Goal: Task Accomplishment & Management: Complete application form

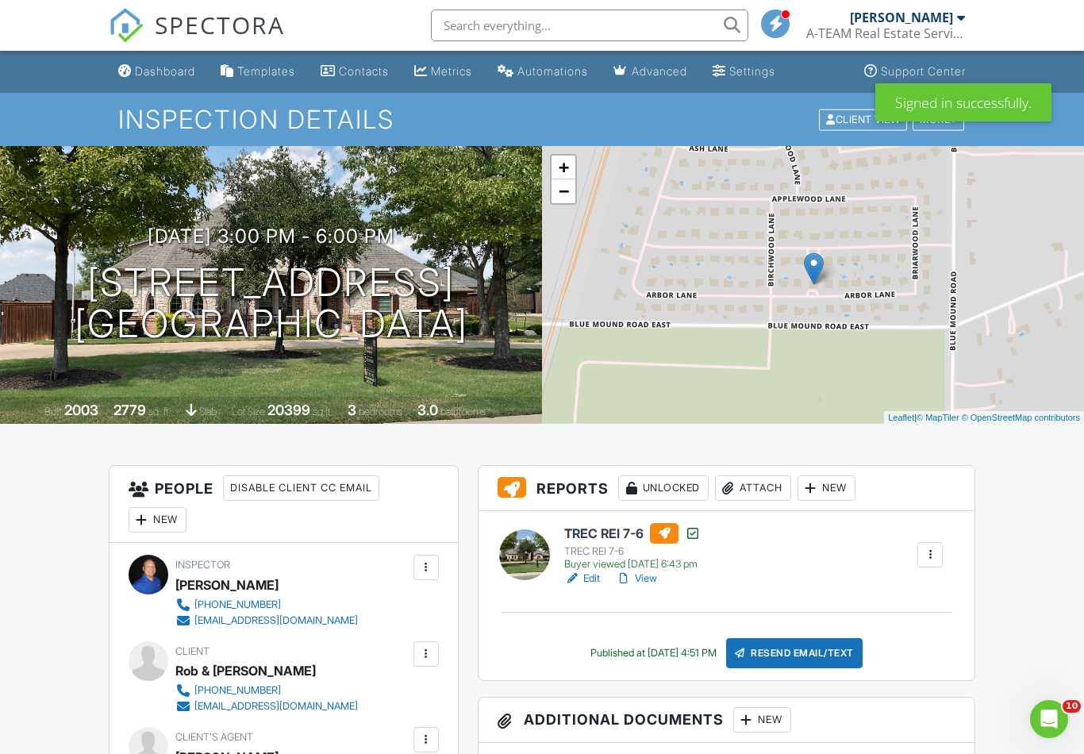
click at [164, 72] on div "Dashboard" at bounding box center [165, 70] width 60 height 13
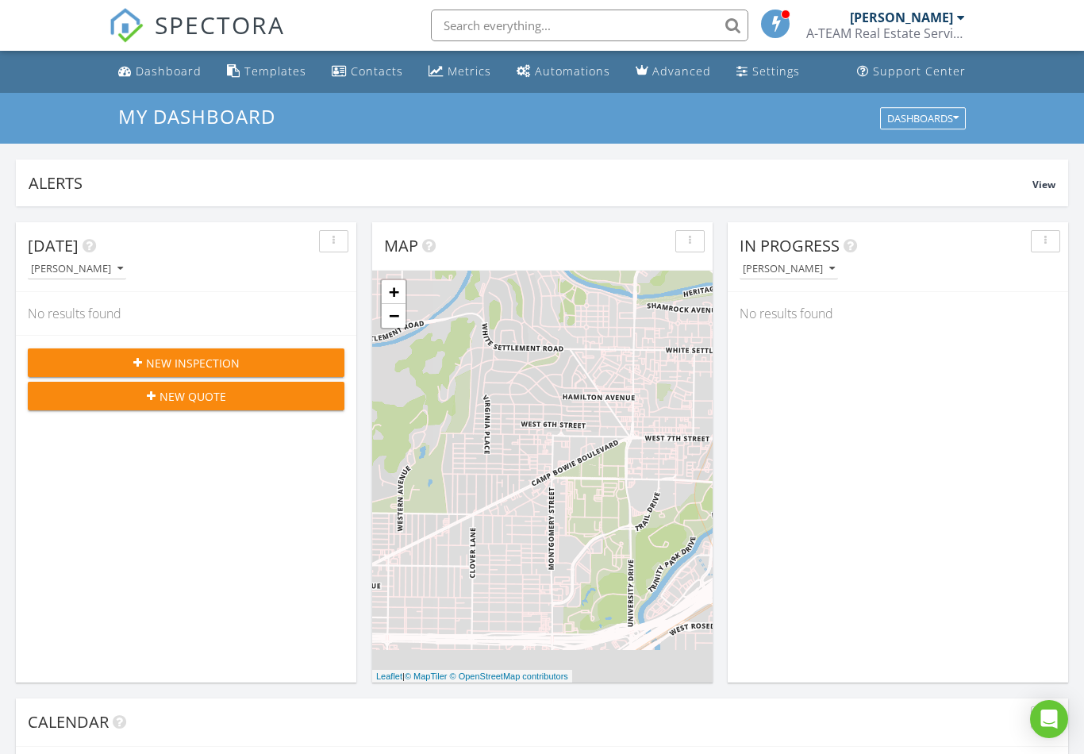
scroll to position [1446, 1085]
click at [608, 20] on input "text" at bounding box center [590, 26] width 318 height 32
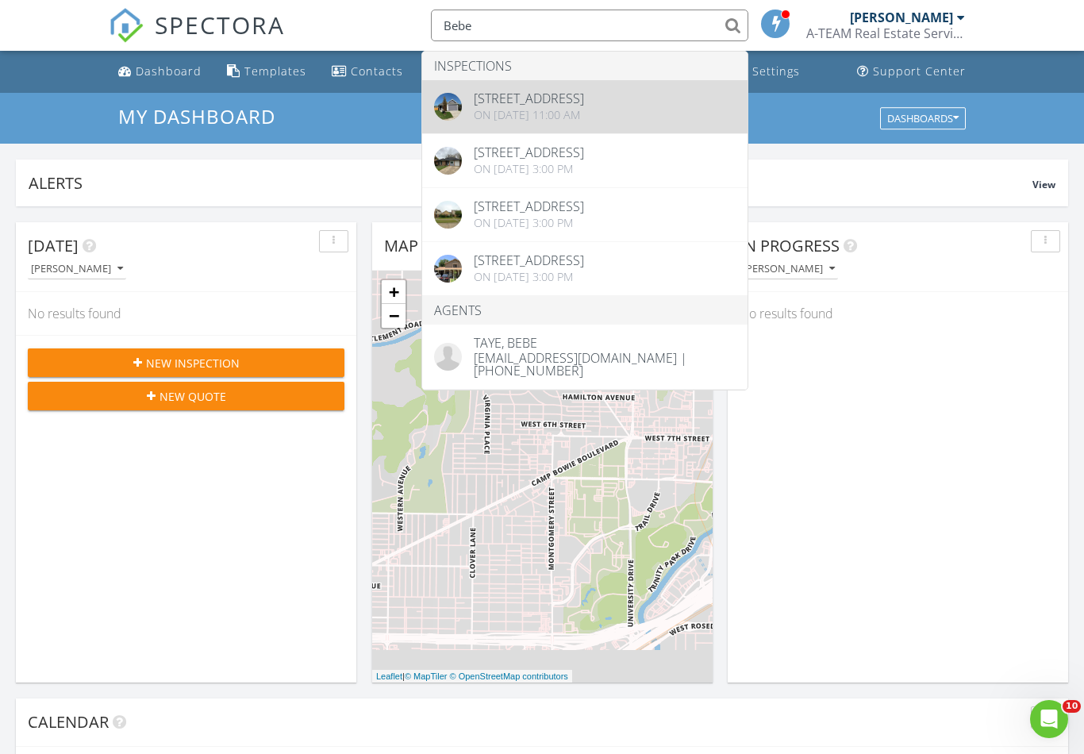
type input "Bebe"
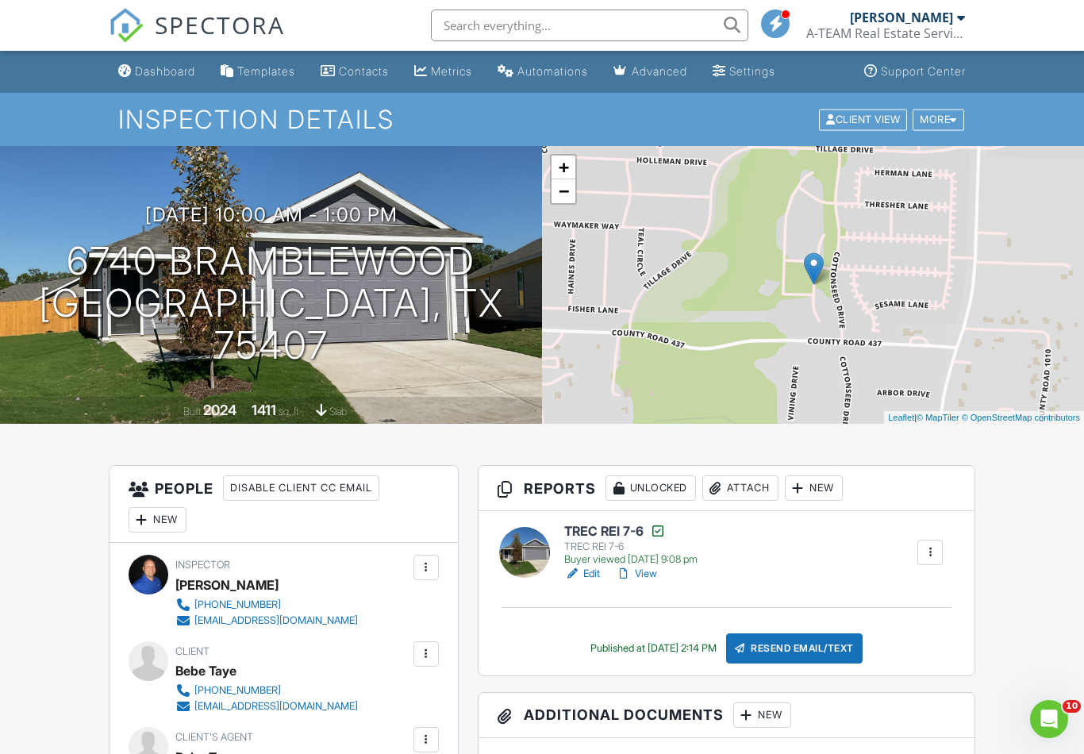
click at [177, 74] on div "Dashboard" at bounding box center [165, 70] width 60 height 13
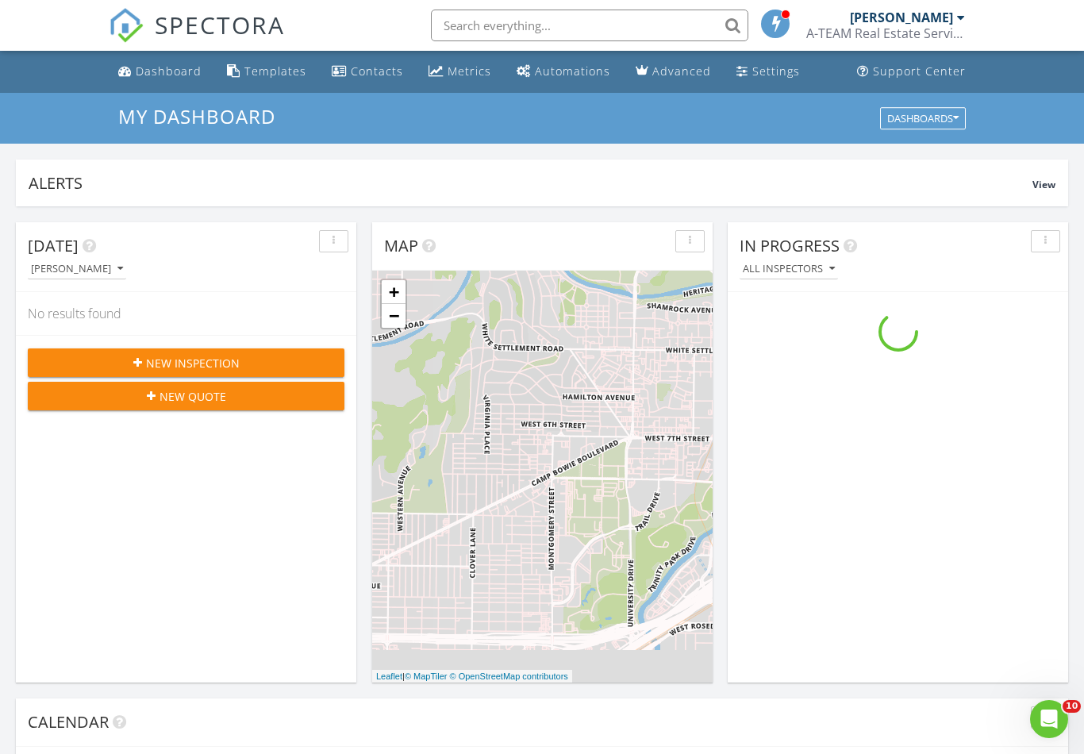
scroll to position [1446, 1085]
click at [289, 366] on div "New Inspection" at bounding box center [185, 363] width 291 height 17
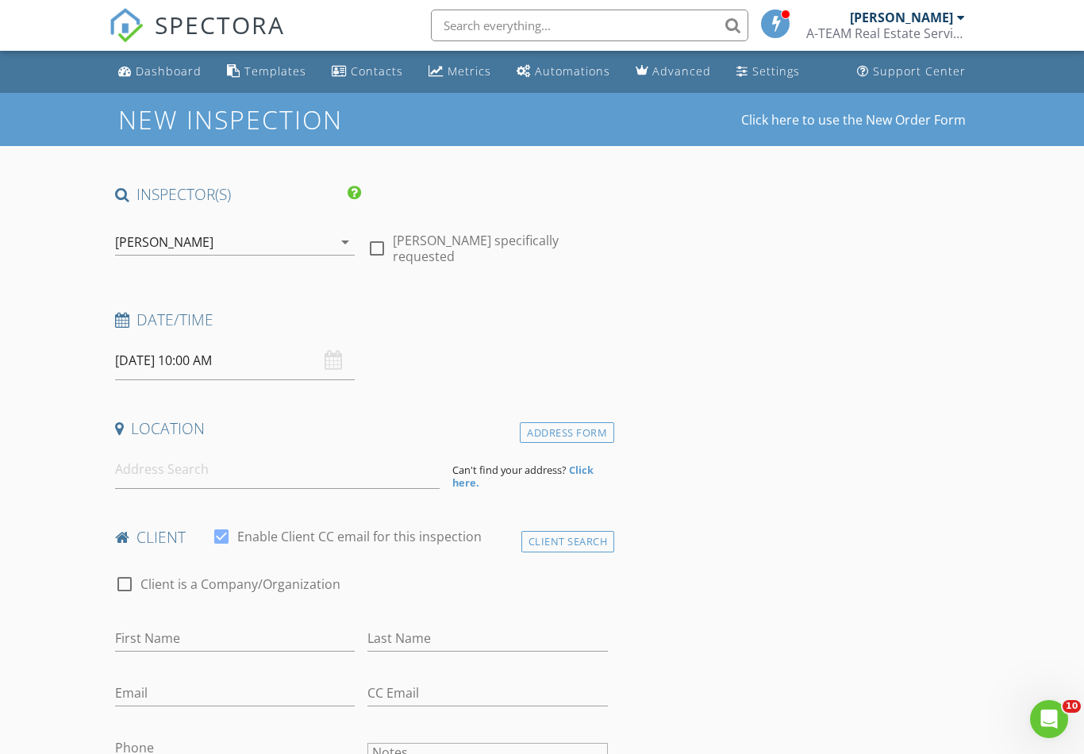
click at [261, 345] on input "[DATE] 10:00 AM" at bounding box center [235, 360] width 241 height 39
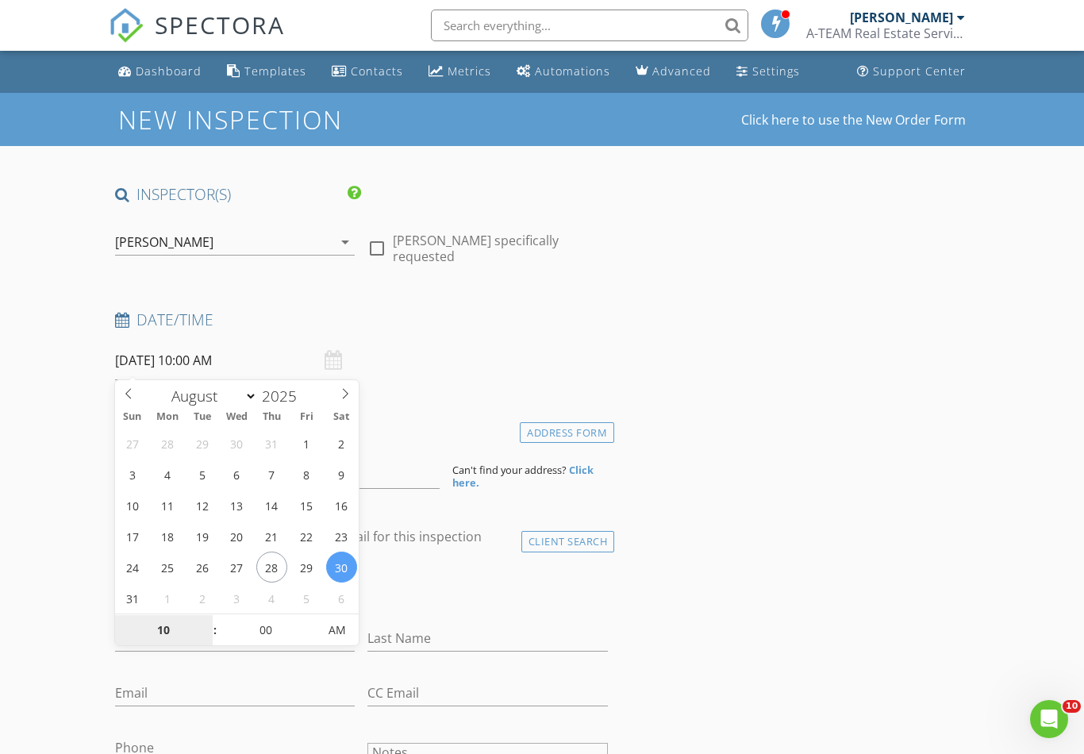
type input "[DATE] 10:00 AM"
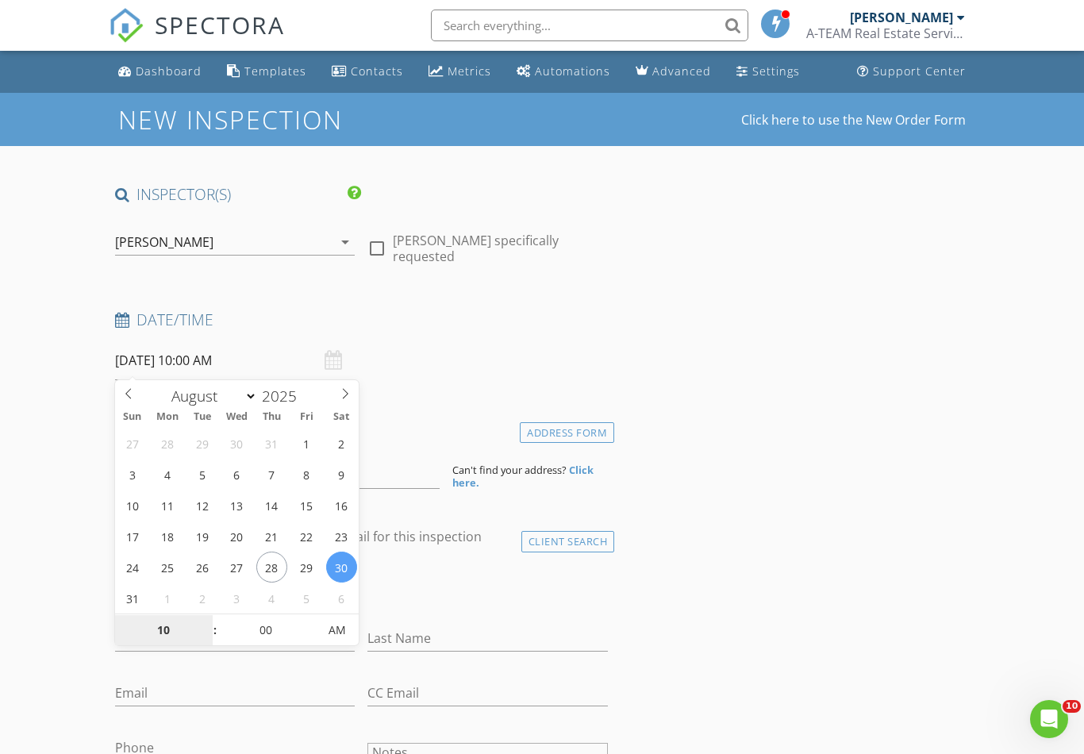
click at [171, 637] on input "10" at bounding box center [164, 631] width 98 height 32
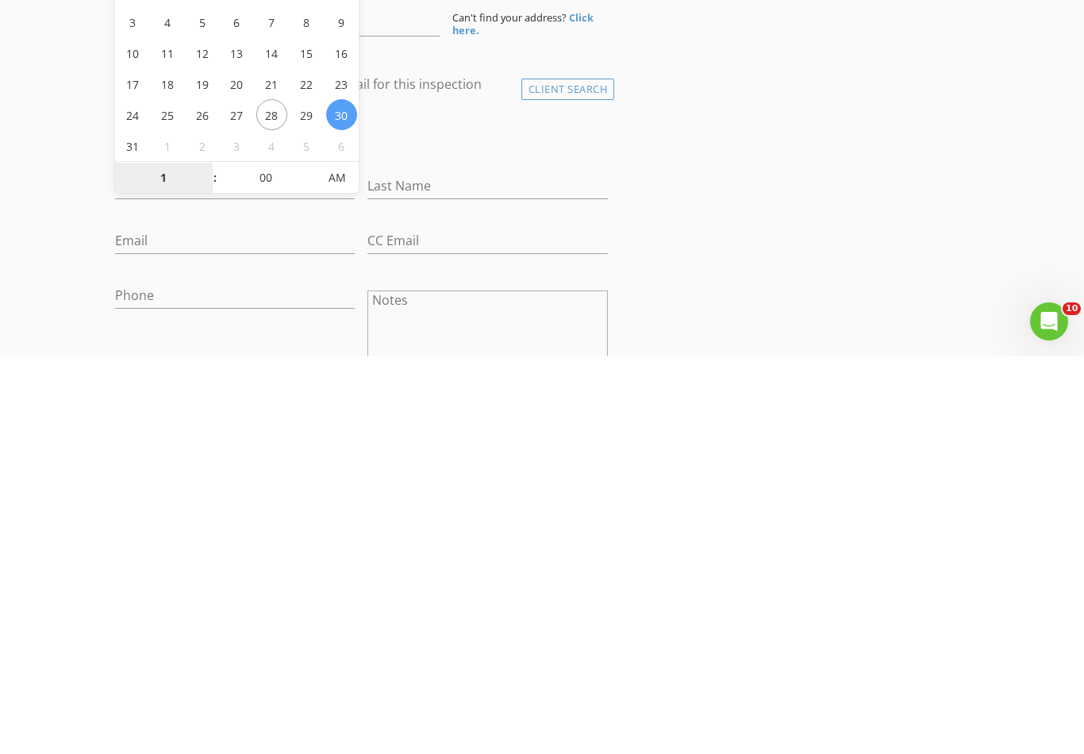
type input "11"
type input "[DATE] 11:00 AM"
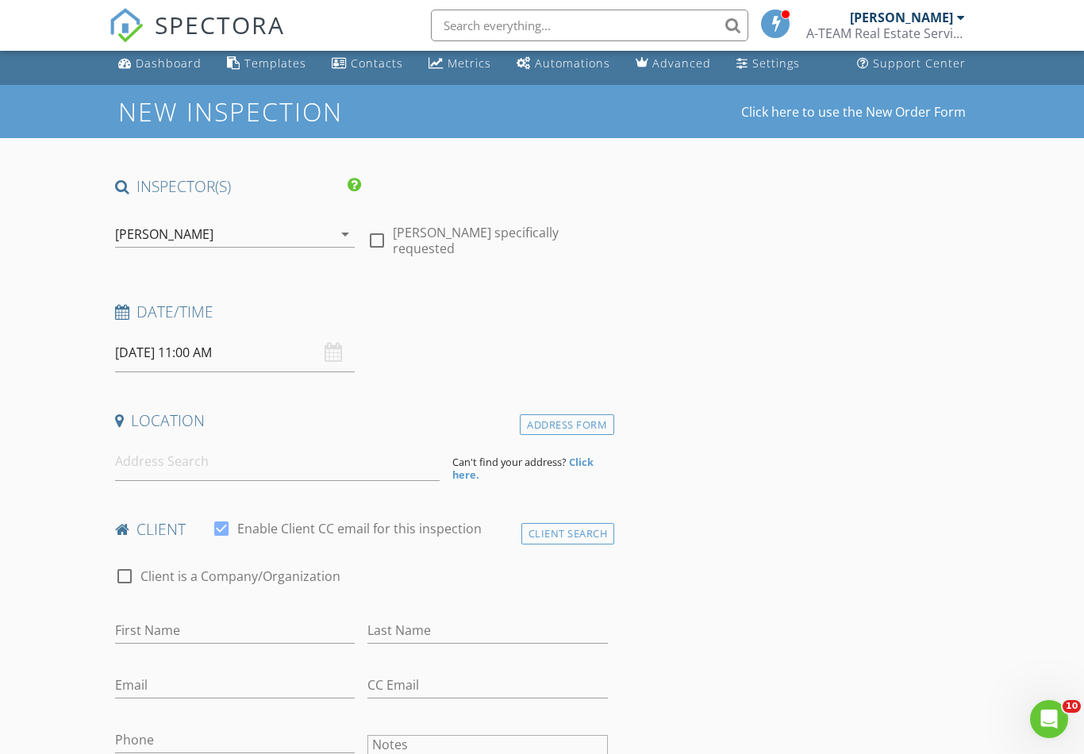
scroll to position [0, 0]
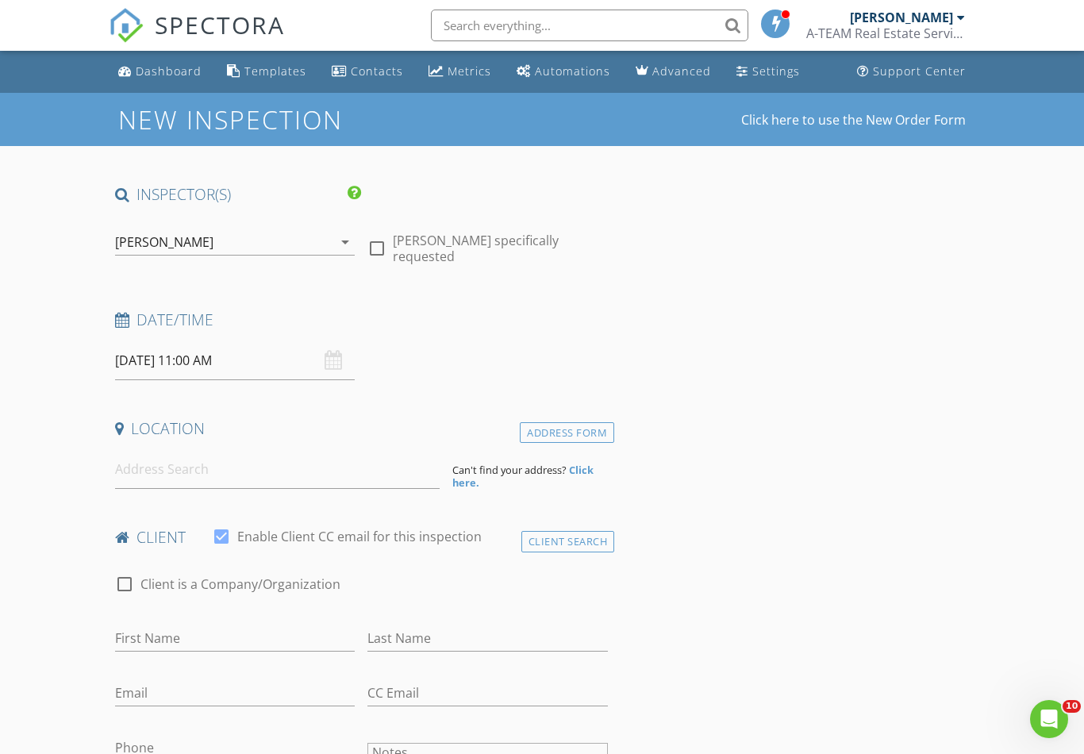
click at [213, 359] on input "08/30/2025 11:00 AM" at bounding box center [235, 360] width 241 height 39
click at [339, 470] on input at bounding box center [277, 469] width 325 height 39
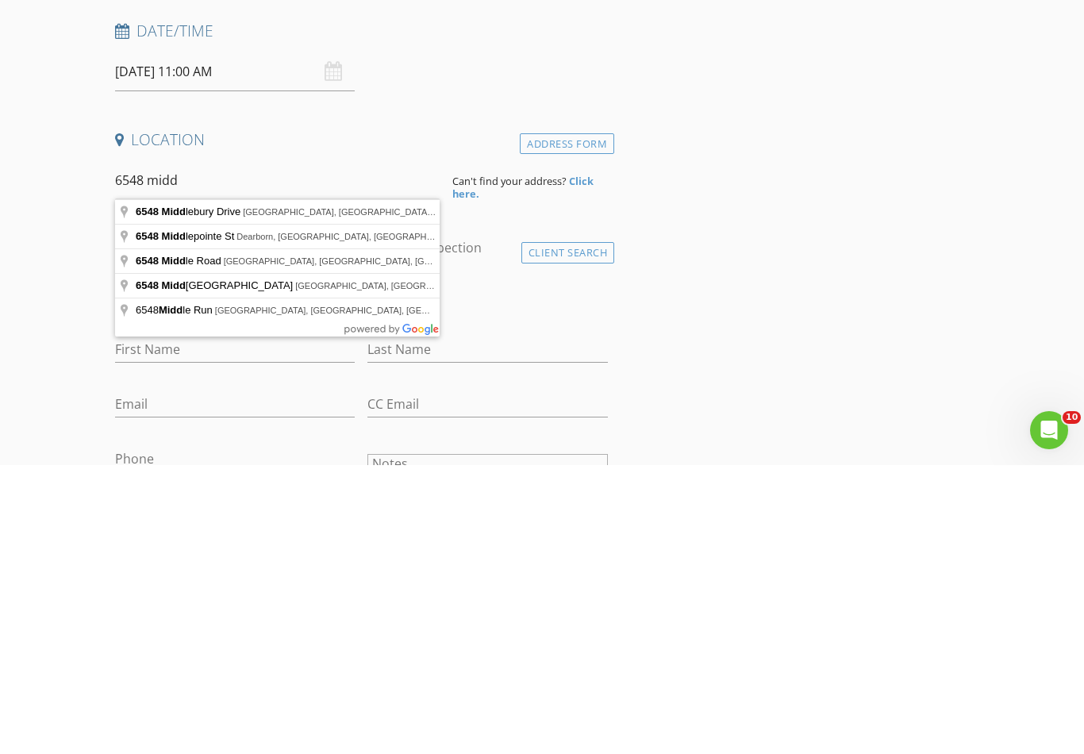
type input "6548 Middlebury Drive, Princeton, TX, USA"
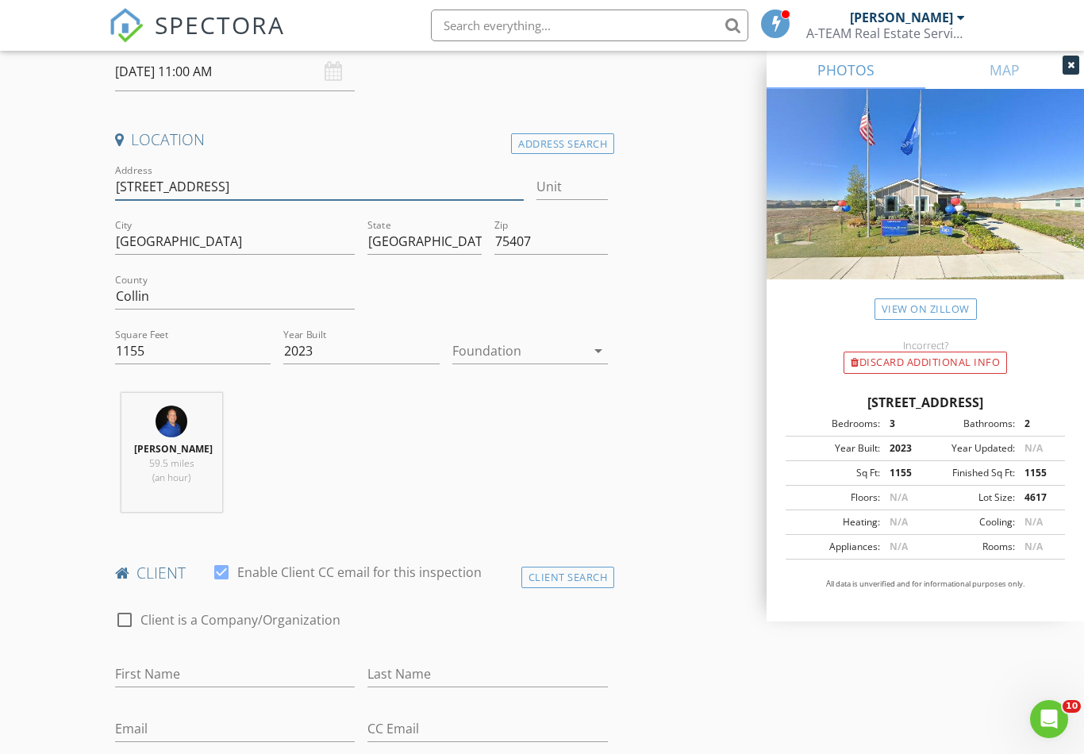
click at [276, 183] on input "6548 Middlebury Dr" at bounding box center [319, 187] width 409 height 26
type input "6"
type input "67"
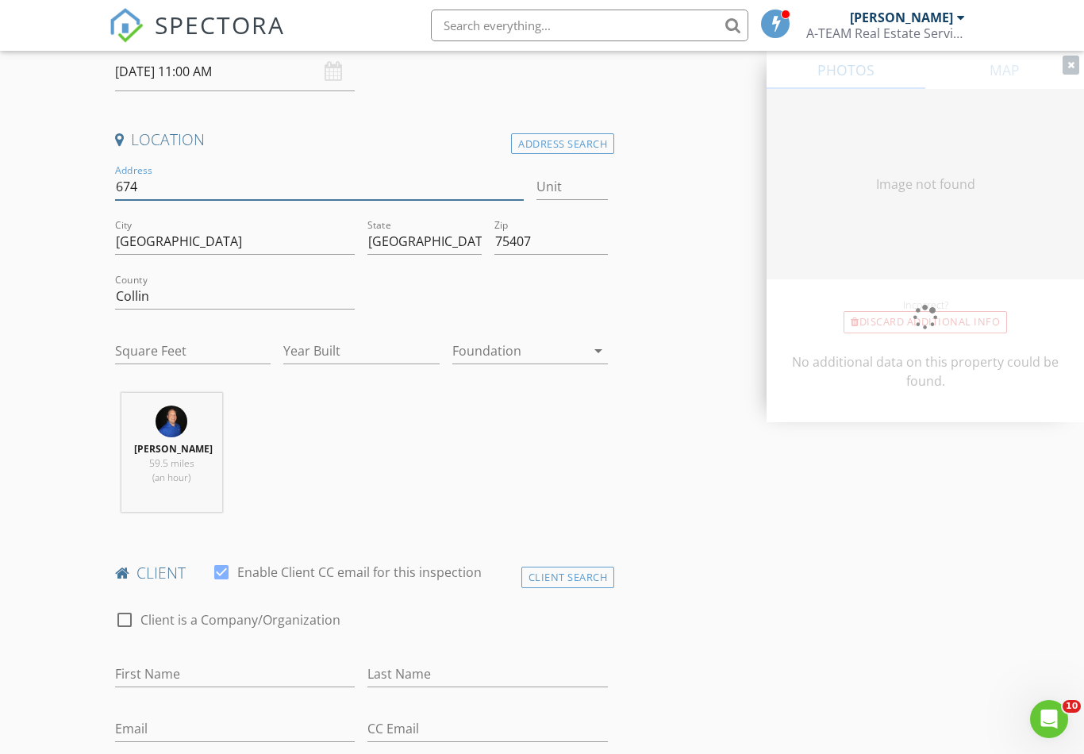
type input "6740"
type input "0"
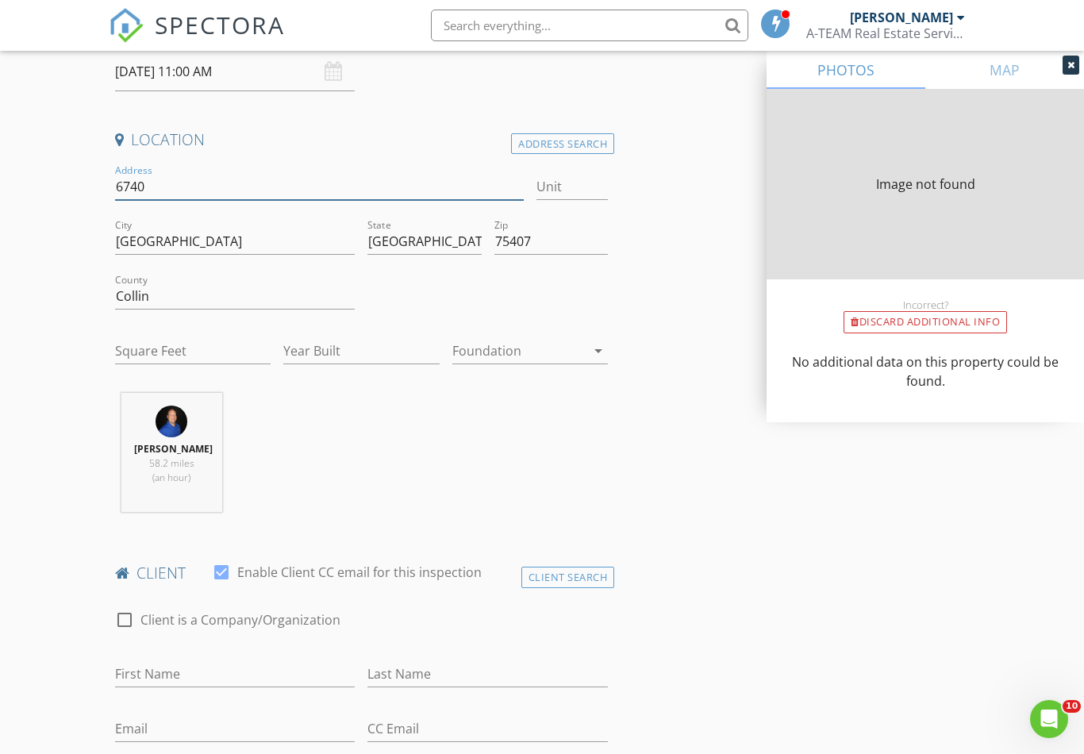
type input "0"
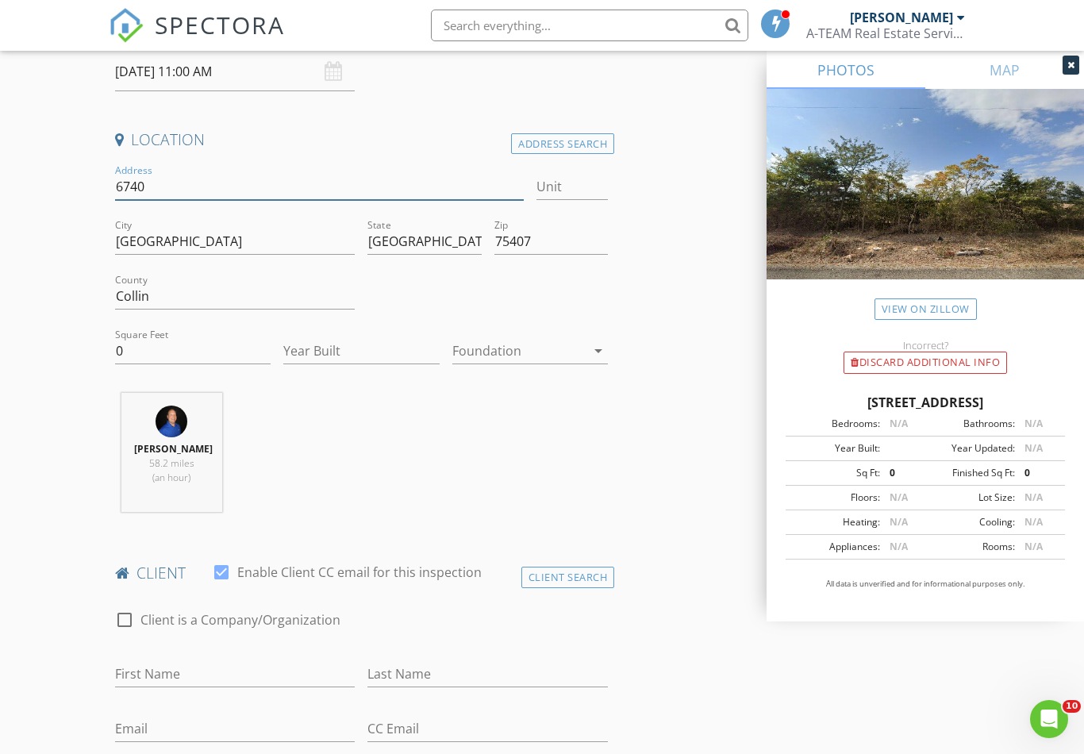
type input "6740"
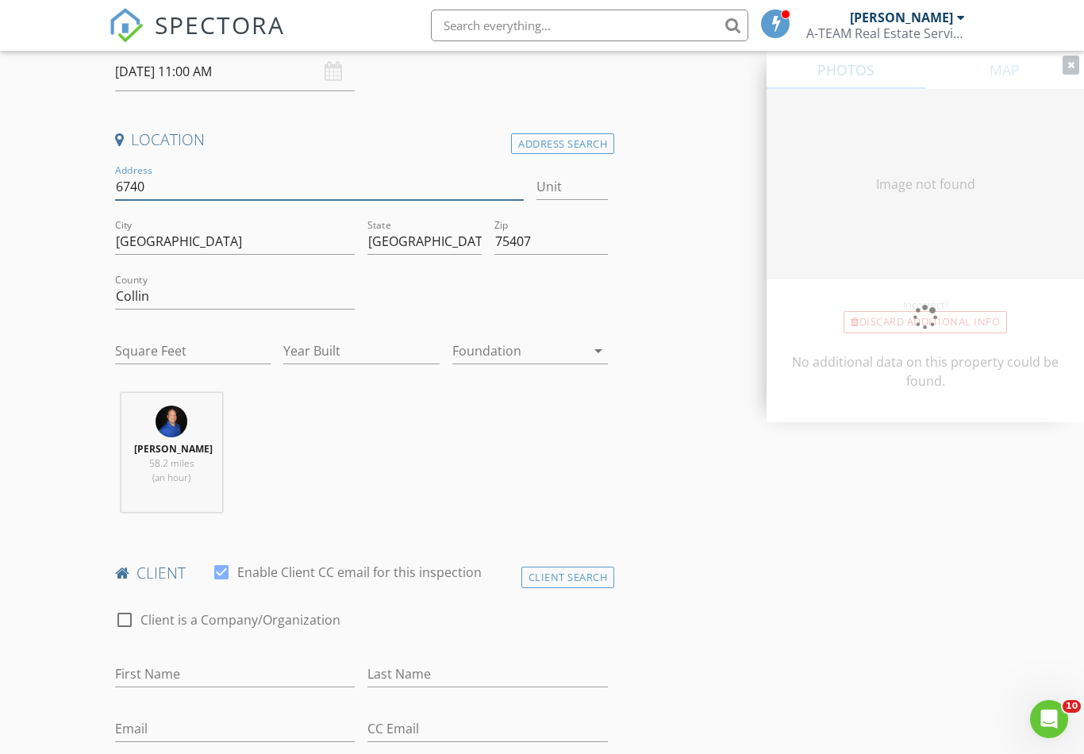
type input "0"
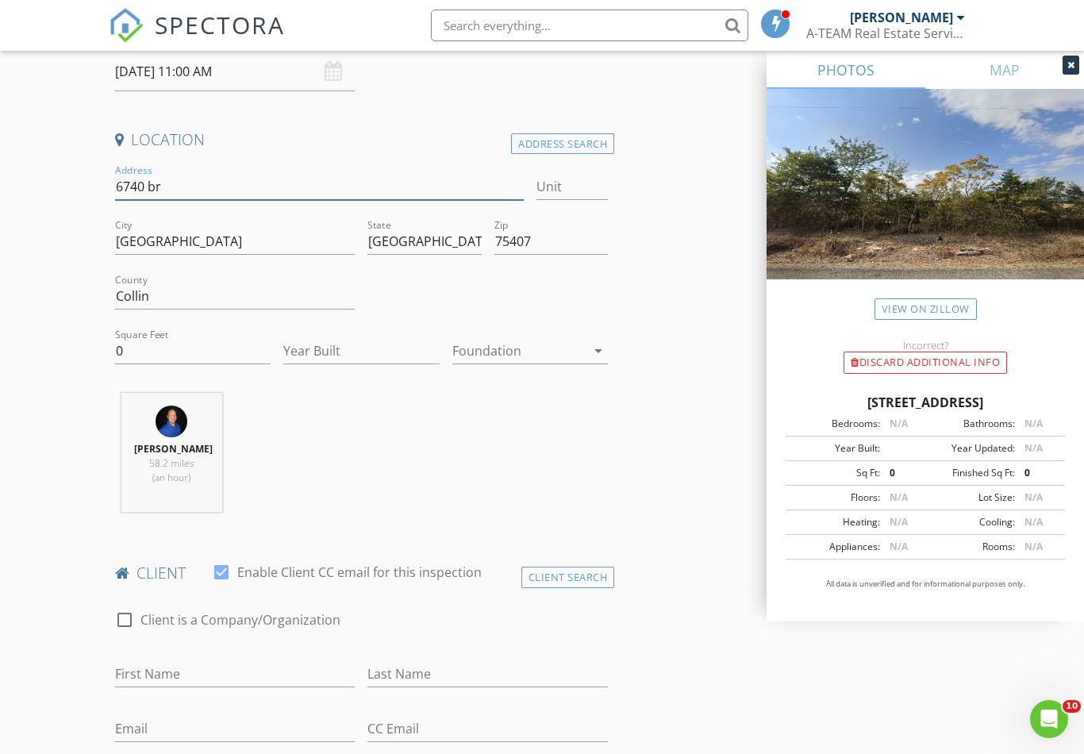
type input "6740 bra"
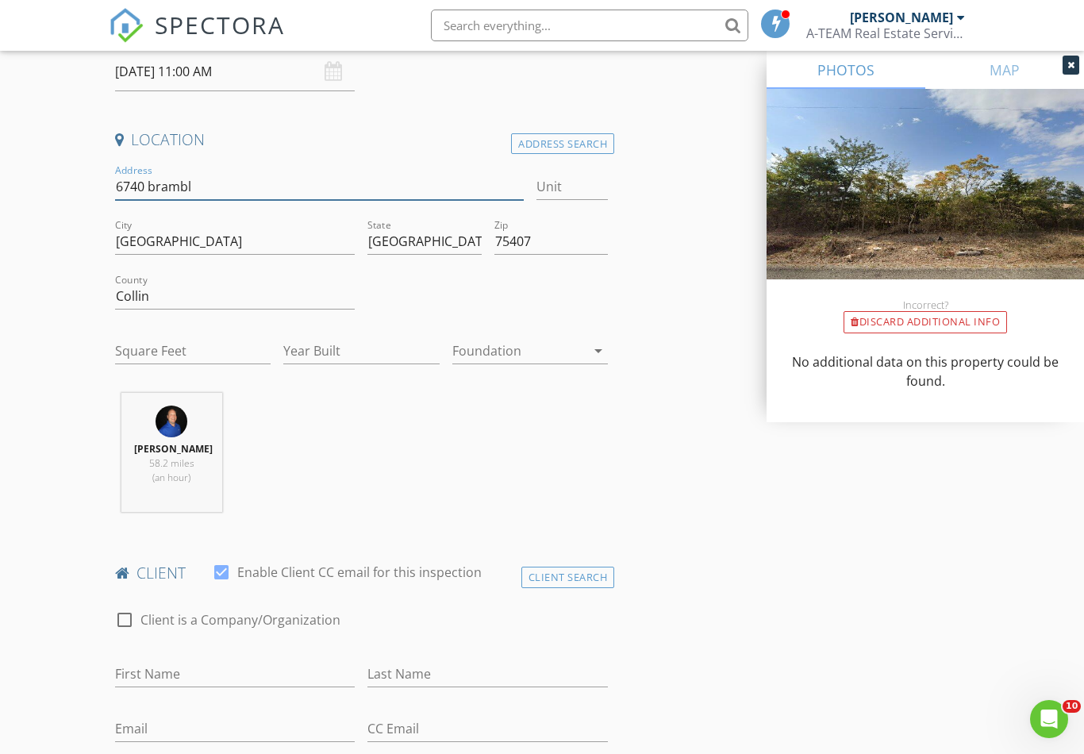
type input "6740 [PERSON_NAME]"
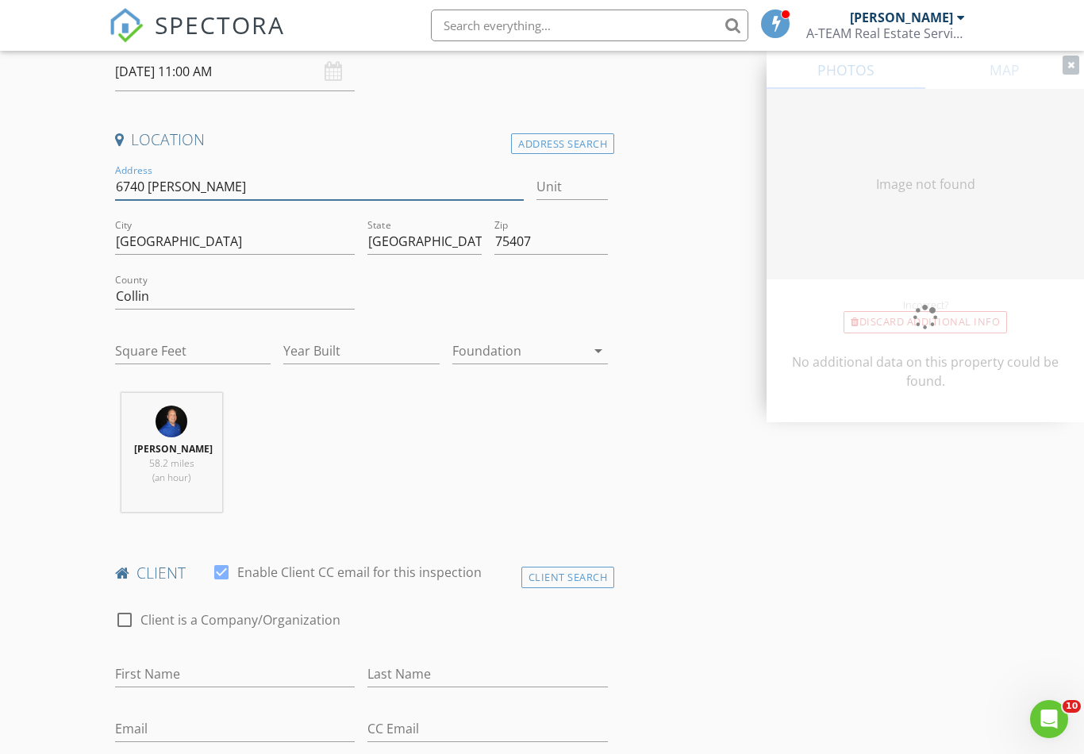
type input "0"
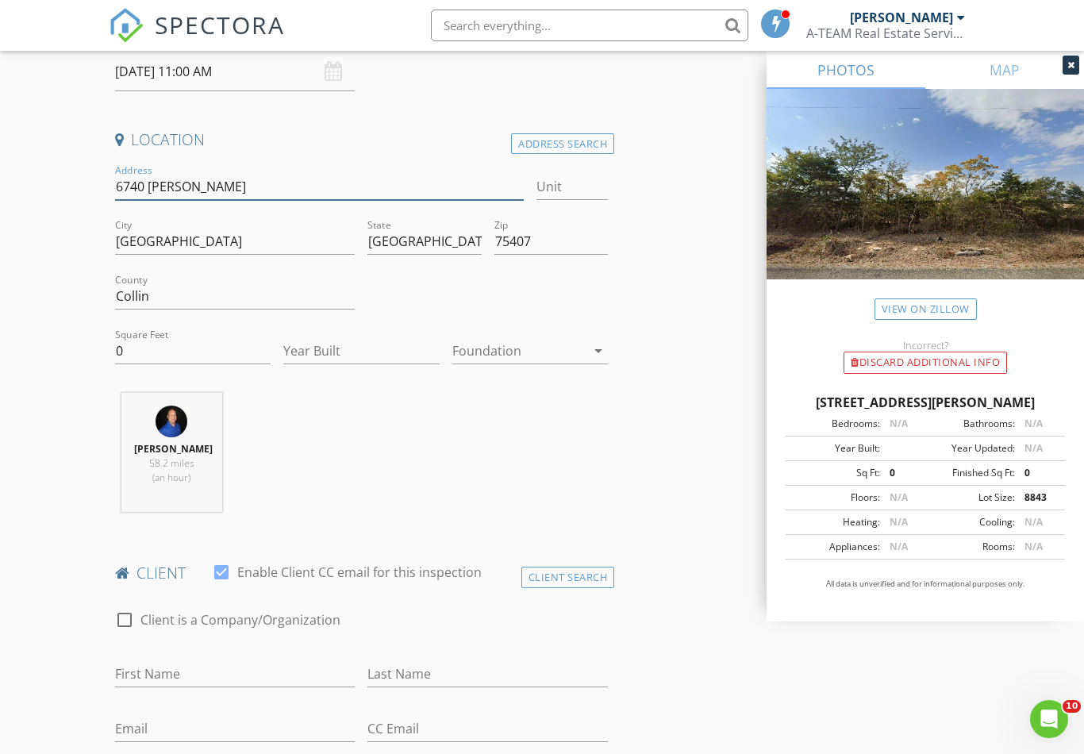
type input "6740 bramble"
click at [586, 139] on div "Address Search" at bounding box center [562, 143] width 103 height 21
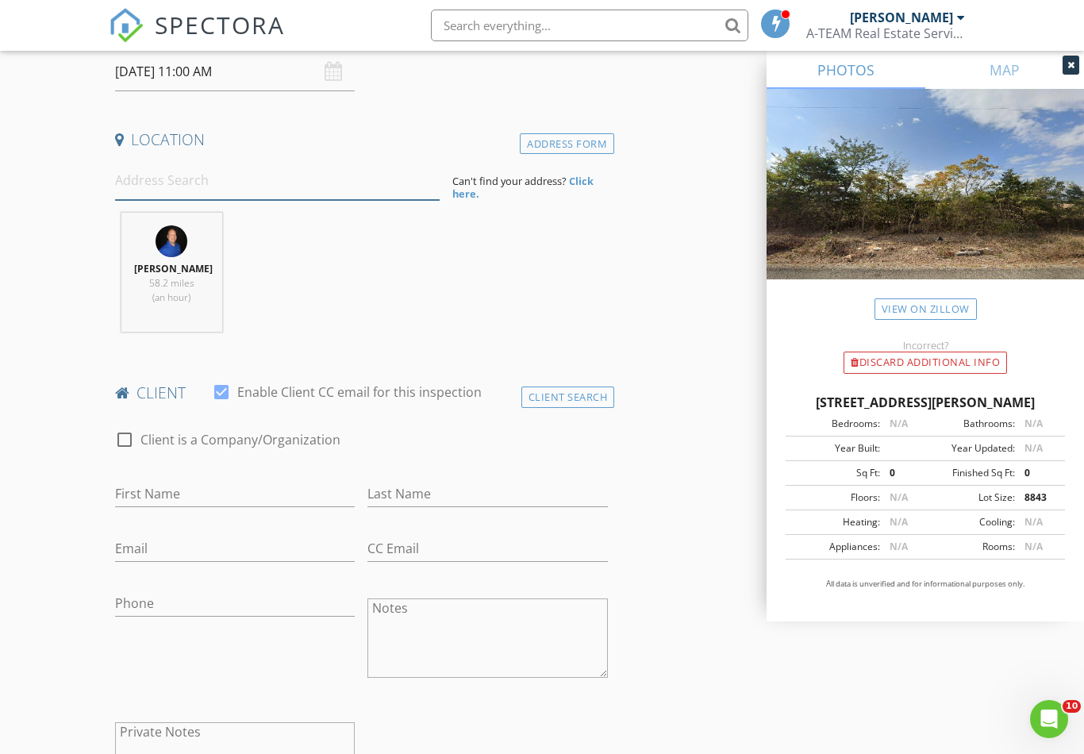
click at [360, 176] on input at bounding box center [277, 180] width 325 height 39
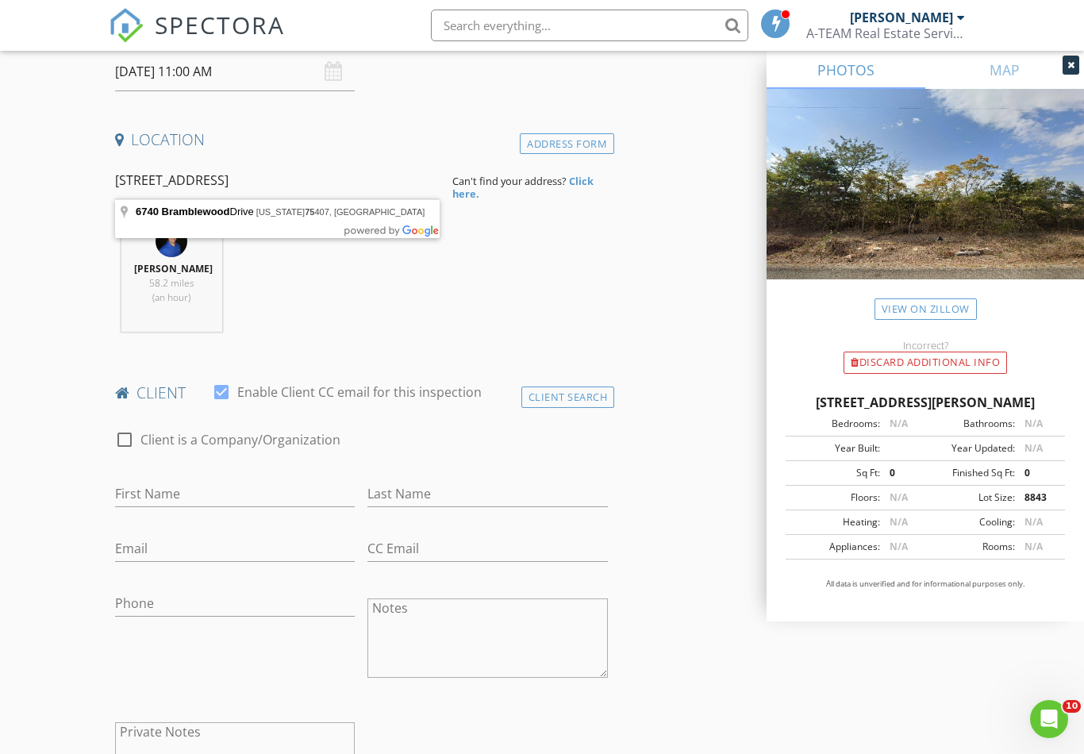
type input "6740 Bramblewood Drive, Texas 75407, USA"
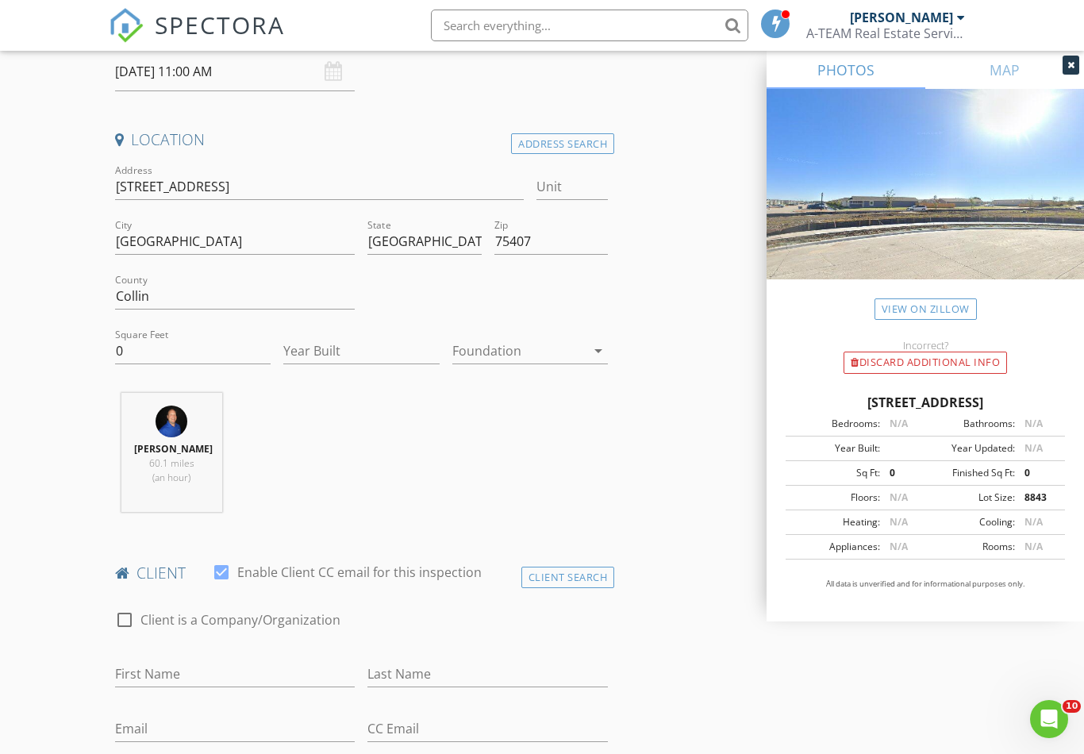
click at [599, 355] on icon "arrow_drop_down" at bounding box center [598, 350] width 19 height 19
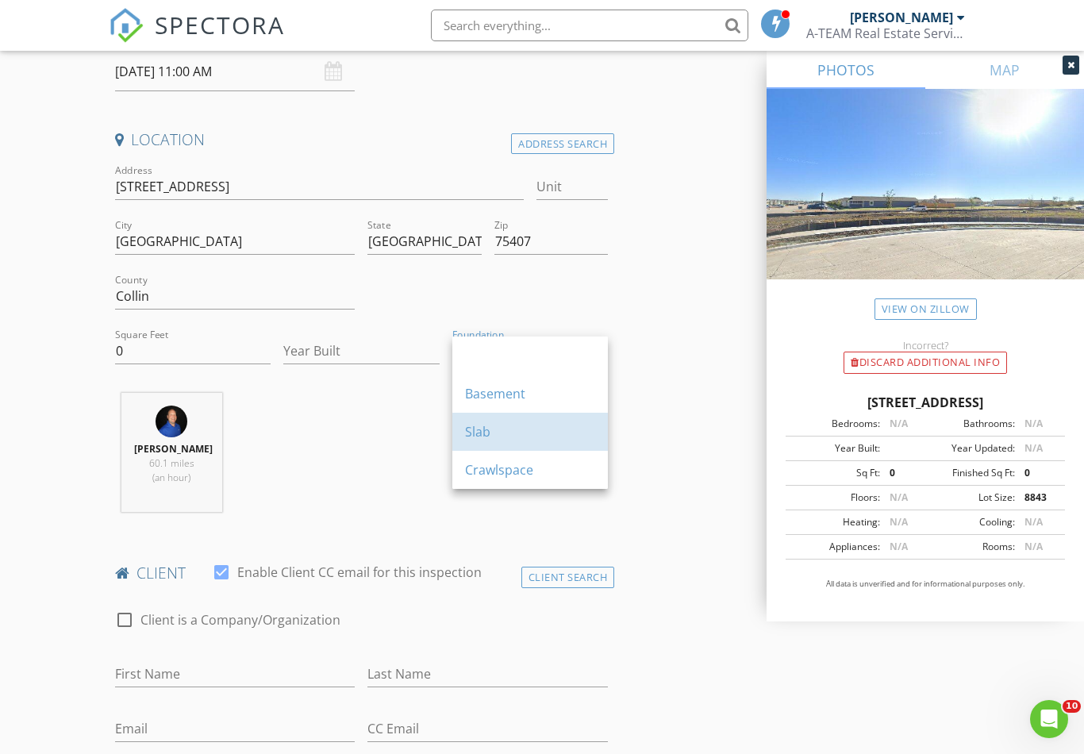
click at [506, 429] on div "Slab" at bounding box center [530, 431] width 130 height 19
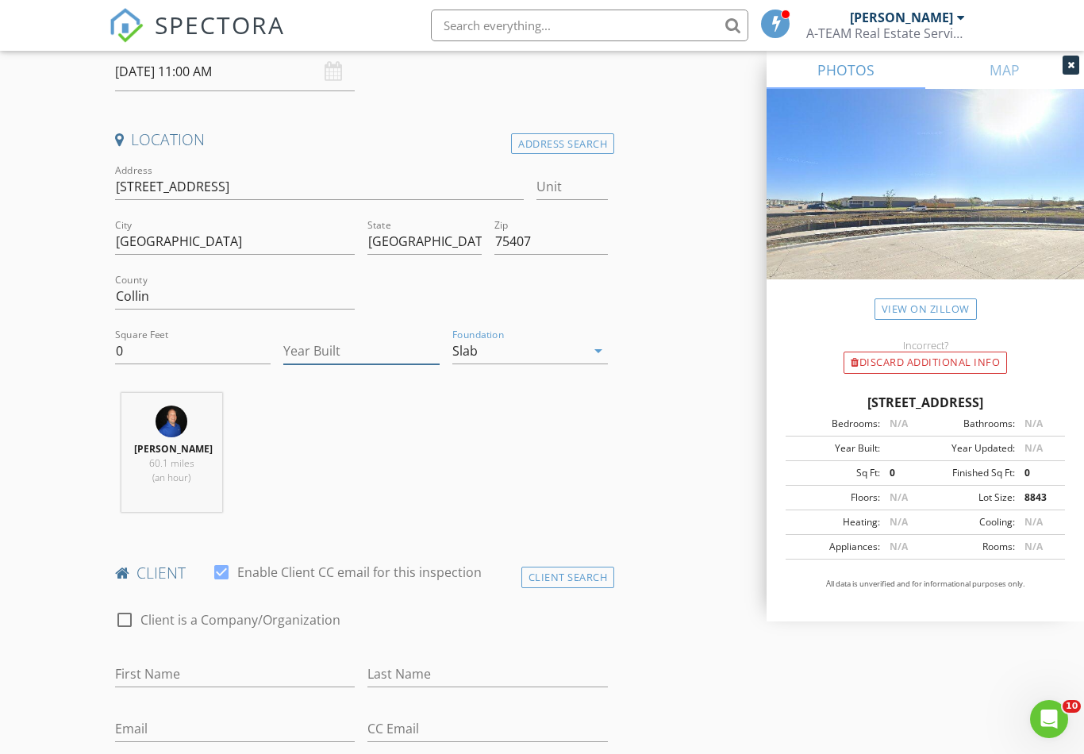
click at [386, 353] on input "Year Built" at bounding box center [361, 351] width 156 height 26
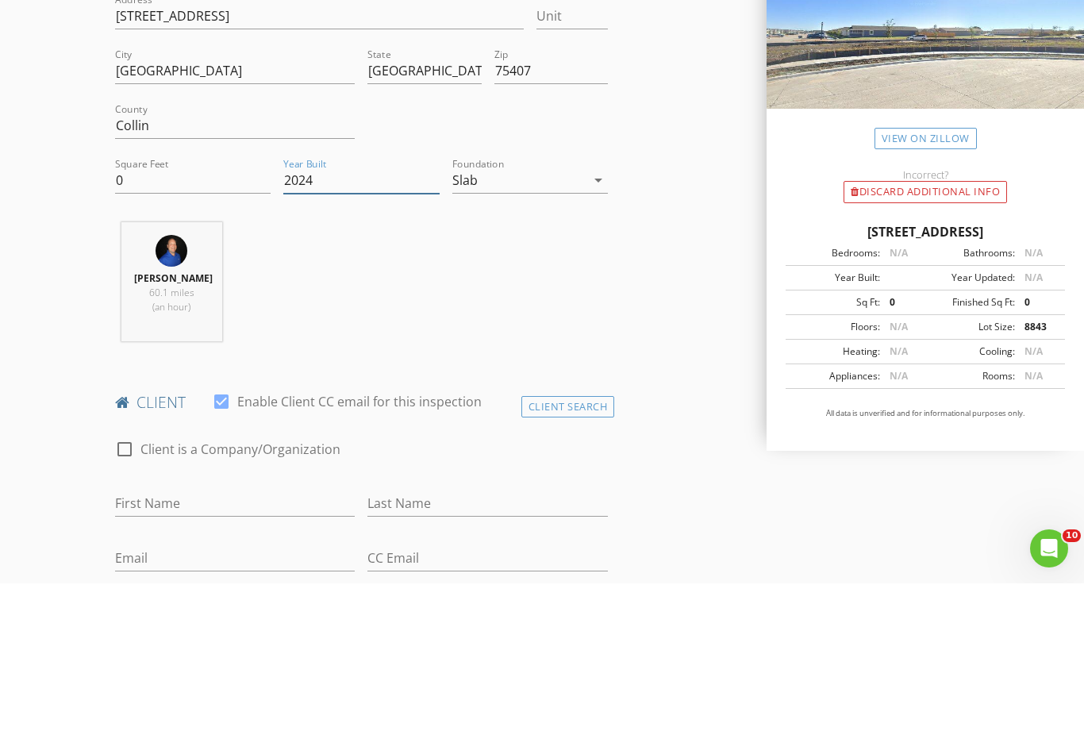
type input "2024"
click at [527, 393] on div "Damien Wade 60.1 miles (an hour)" at bounding box center [362, 459] width 506 height 132
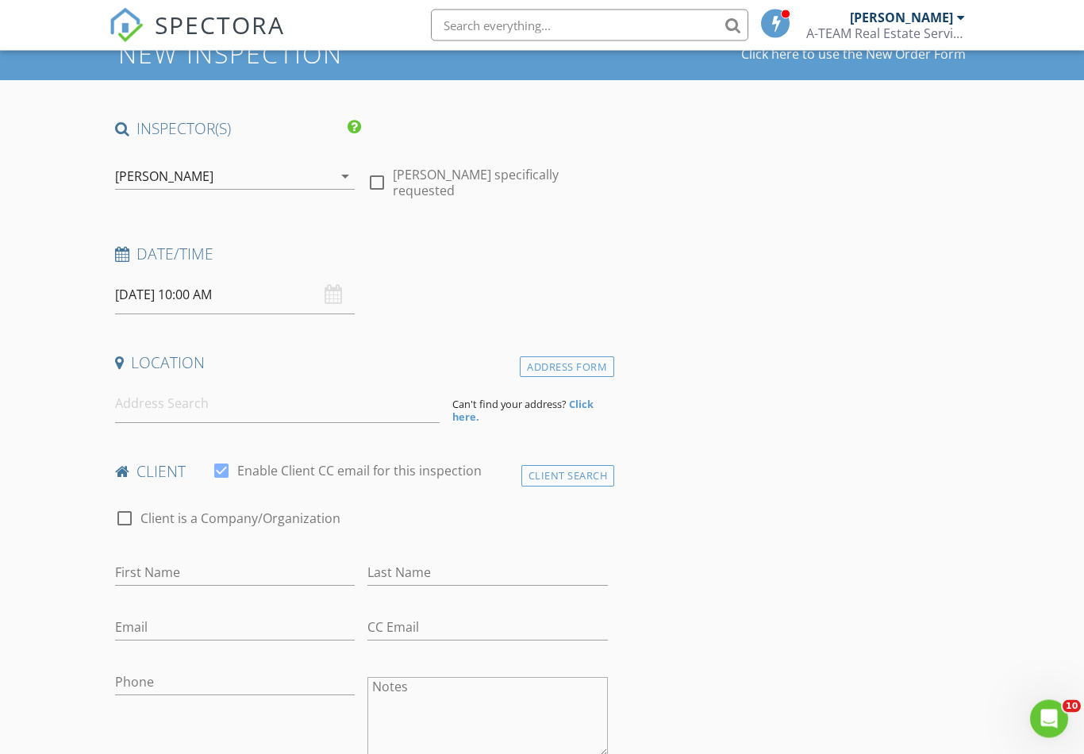
click at [302, 296] on input "[DATE] 10:00 AM" at bounding box center [235, 295] width 241 height 39
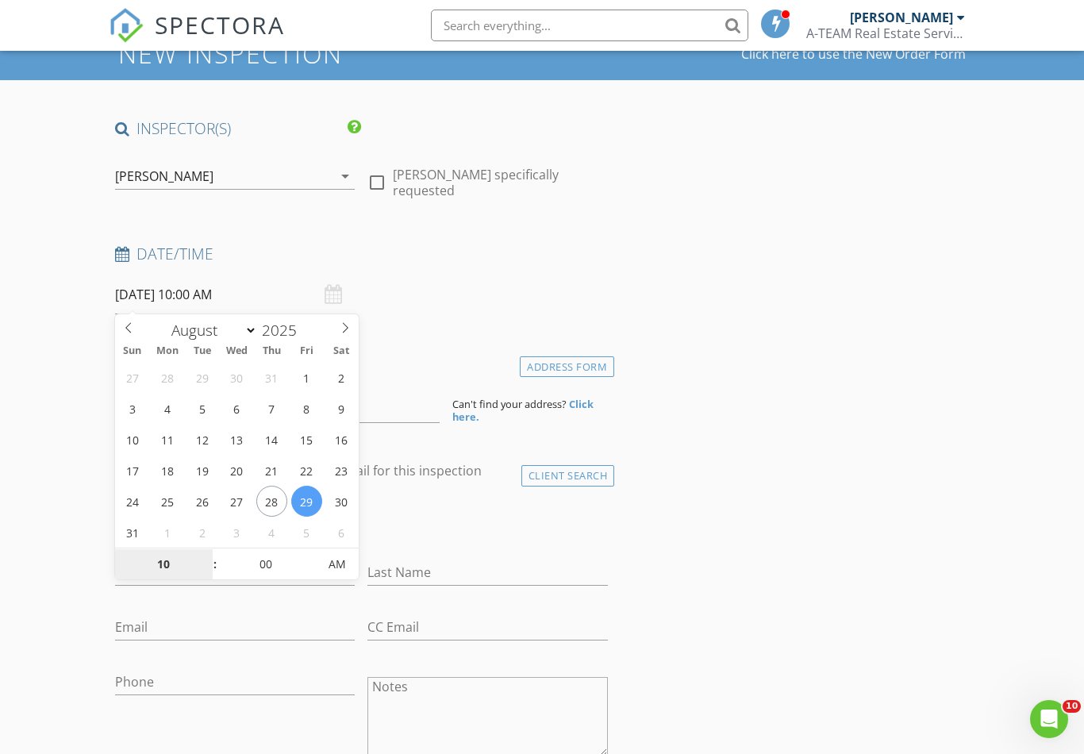
type input "[DATE] 10:00 AM"
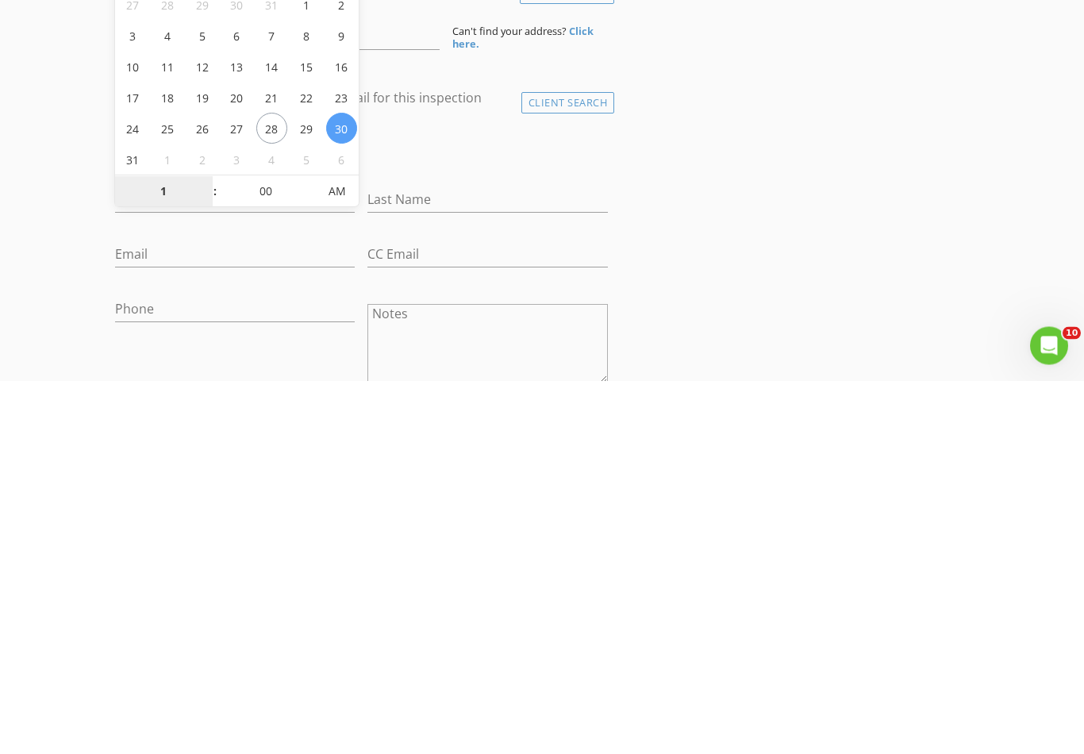
type input "11"
type input "[DATE] 11:00 AM"
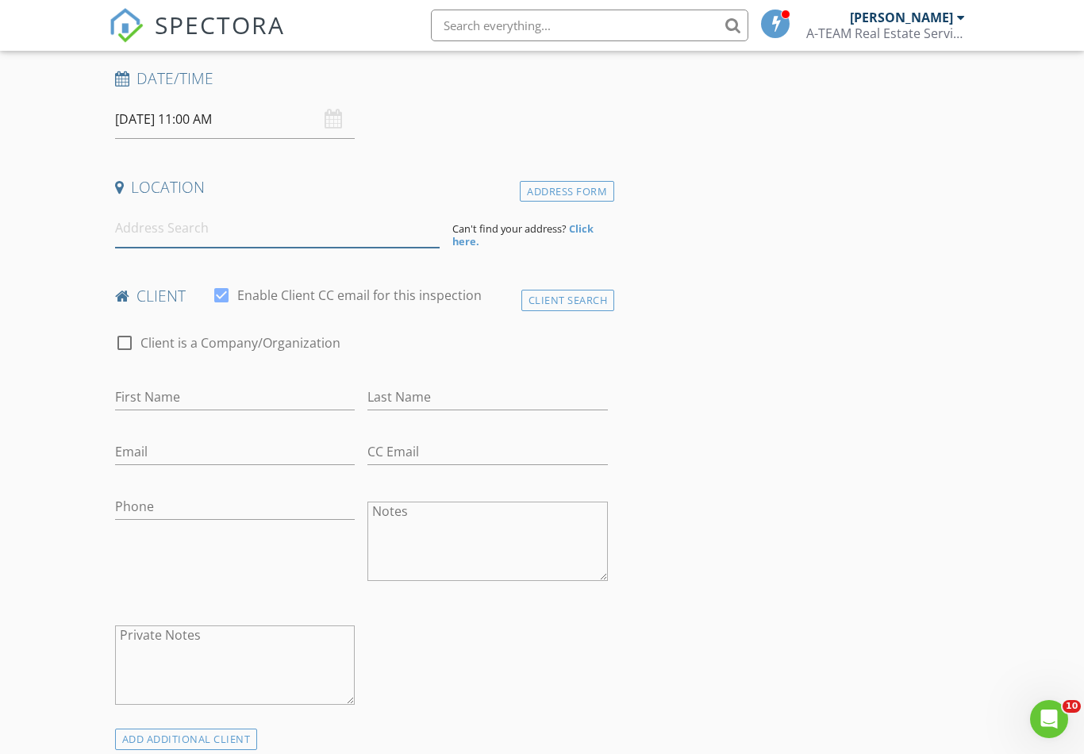
click at [393, 221] on input at bounding box center [277, 228] width 325 height 39
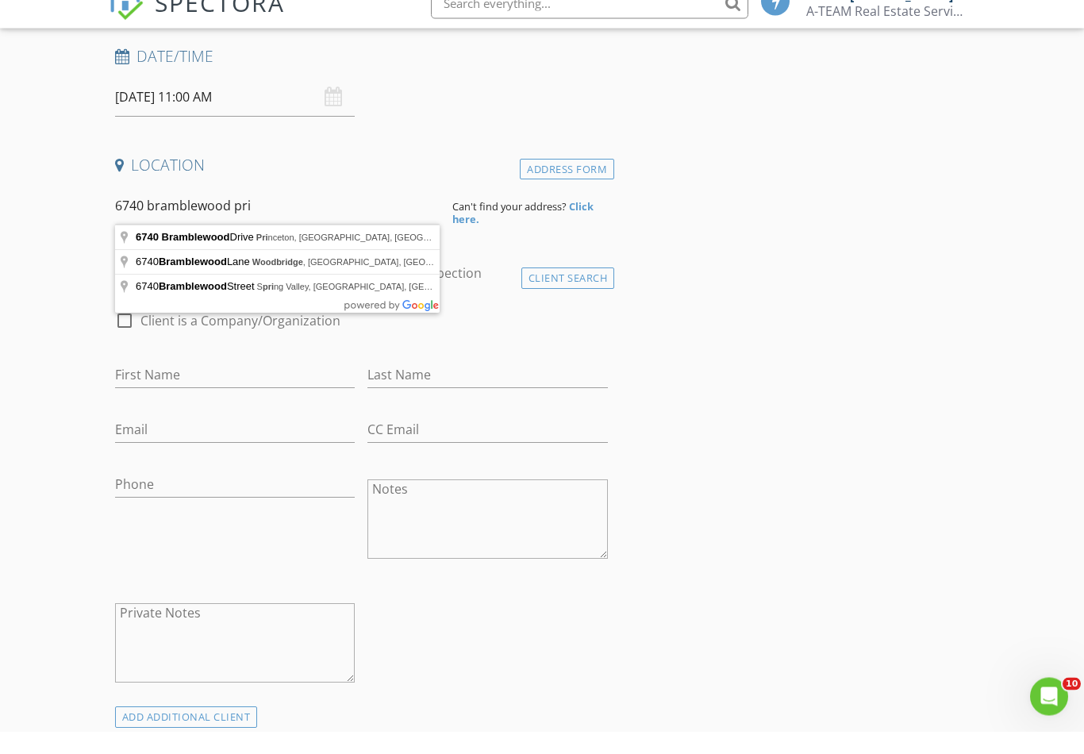
type input "[STREET_ADDRESS]"
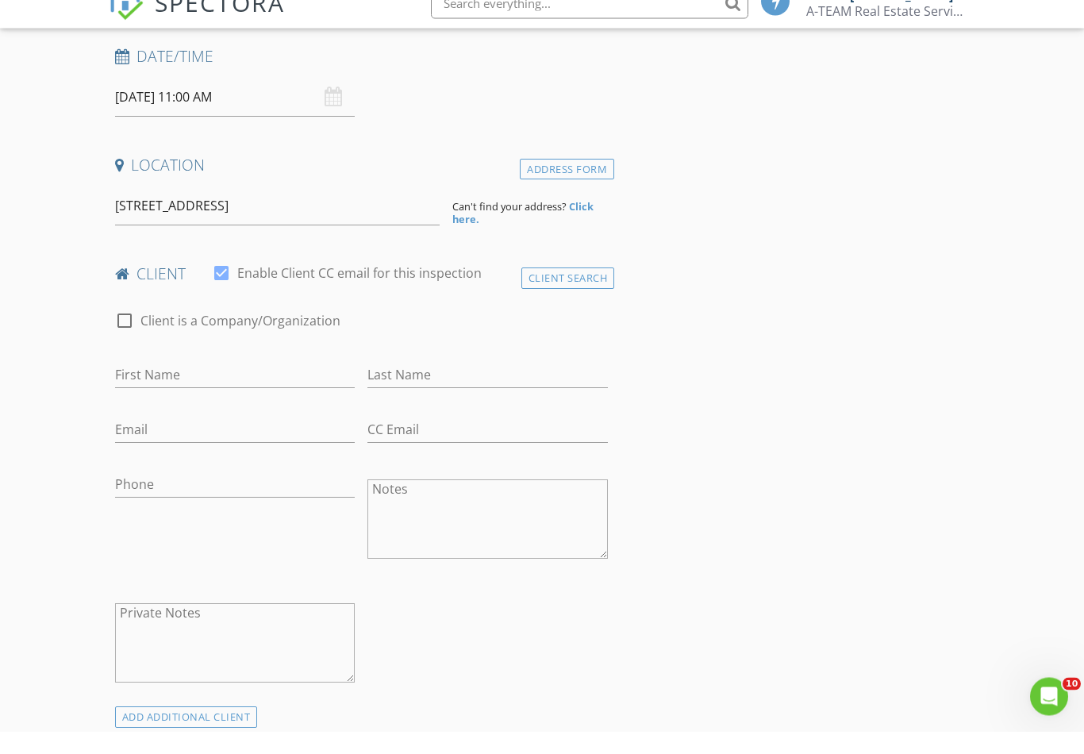
scroll to position [264, 0]
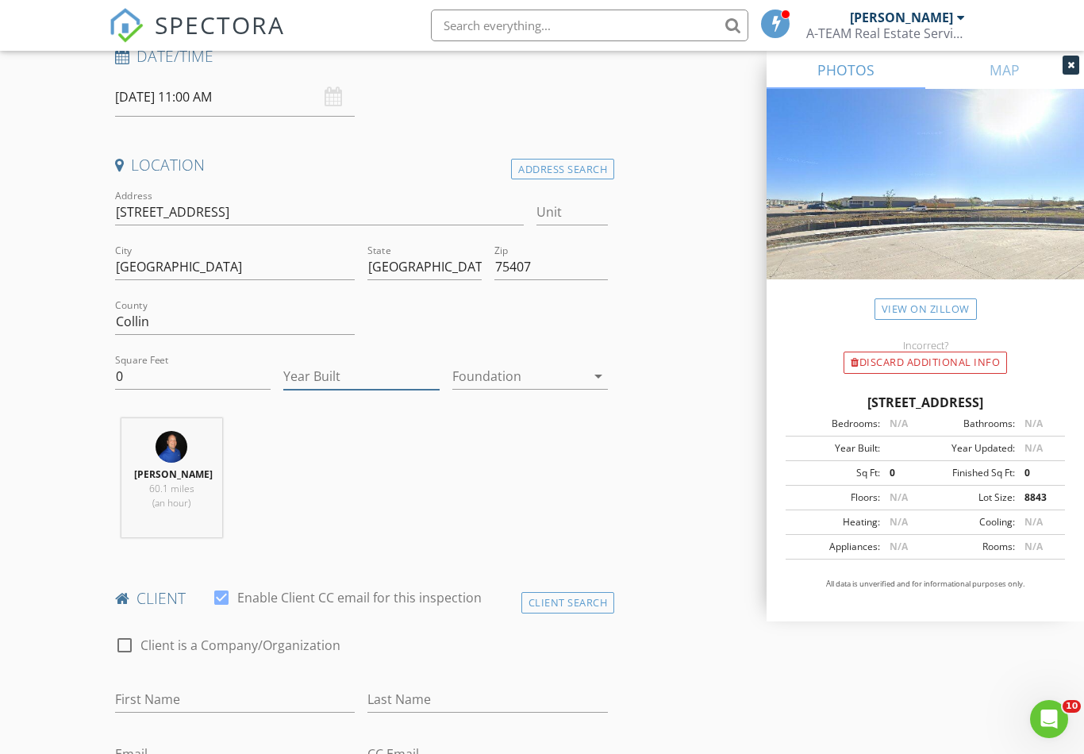
click at [370, 379] on input "Year Built" at bounding box center [361, 377] width 156 height 26
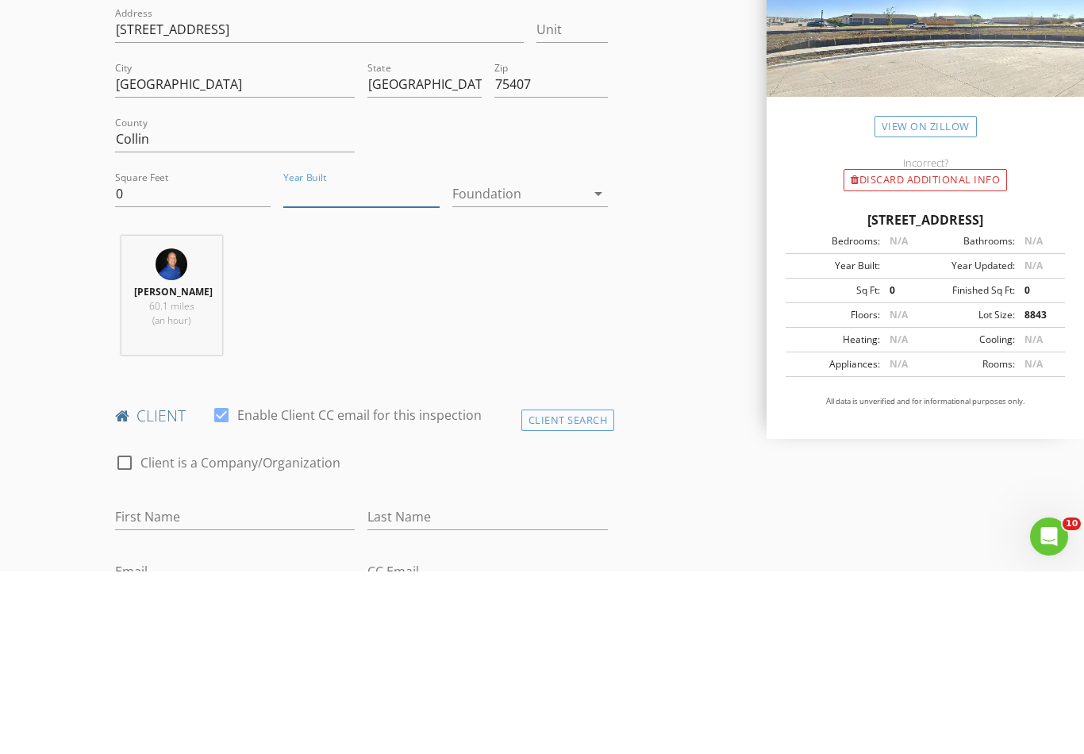
type input "3"
type input "2024"
click at [512, 364] on div at bounding box center [518, 376] width 133 height 25
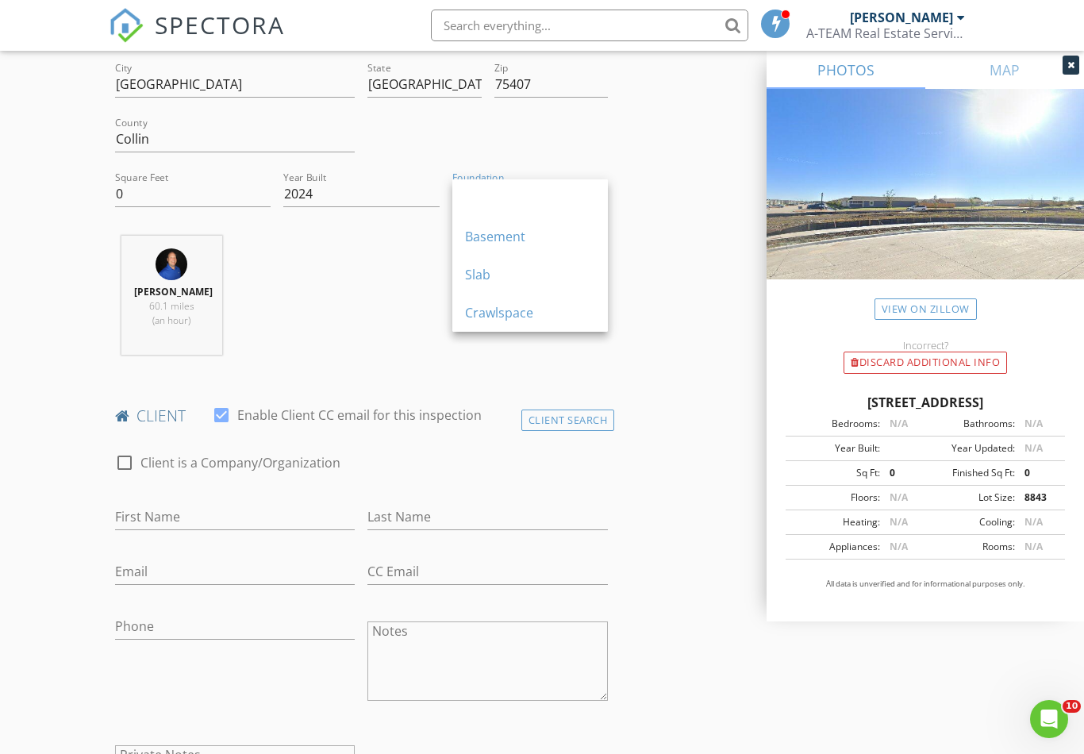
click at [484, 281] on div "Slab" at bounding box center [530, 274] width 130 height 19
click at [568, 418] on div "Client Search" at bounding box center [569, 420] width 94 height 21
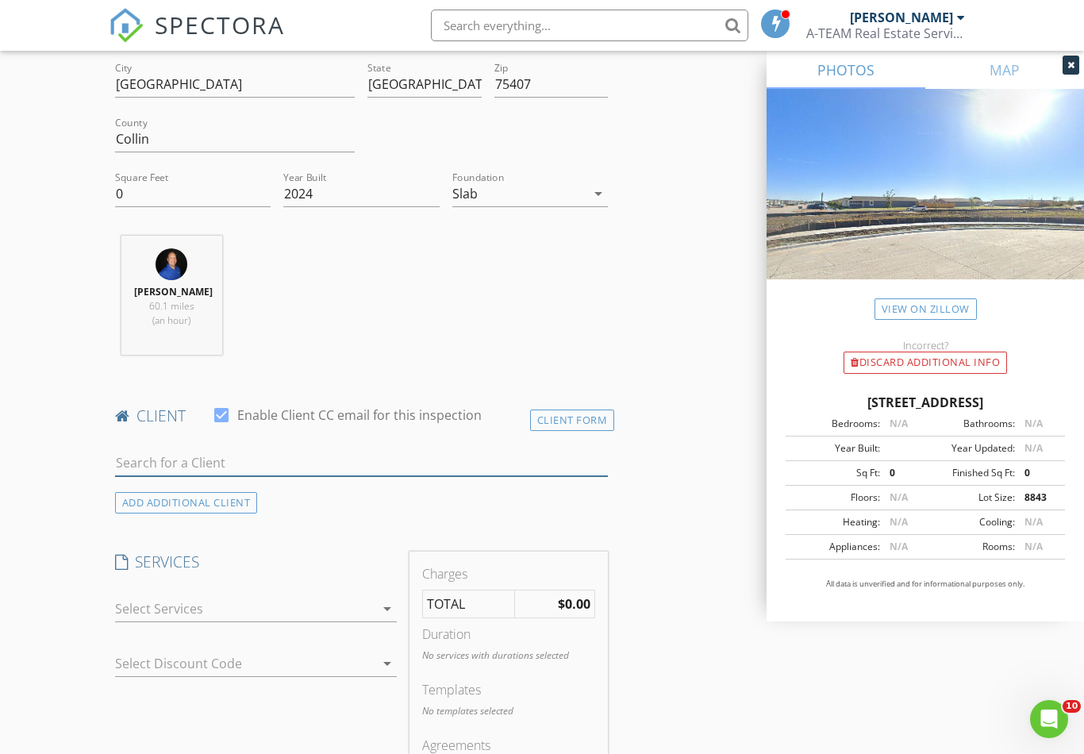
click at [402, 454] on input "text" at bounding box center [361, 463] width 493 height 26
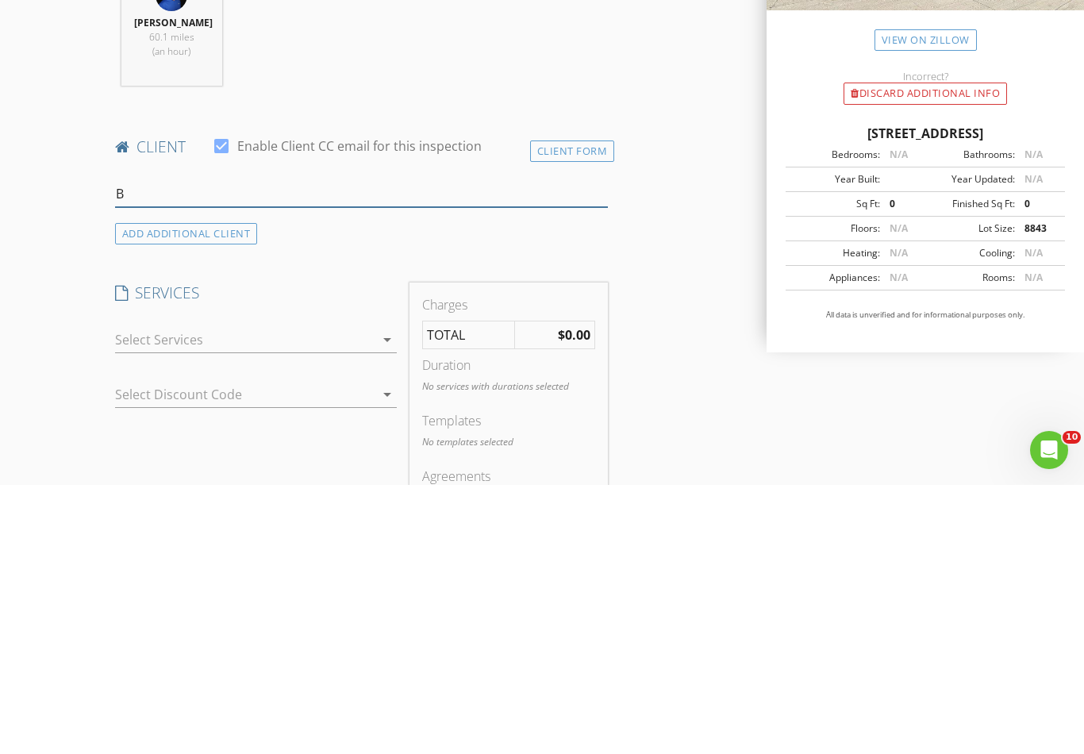
type input "Be"
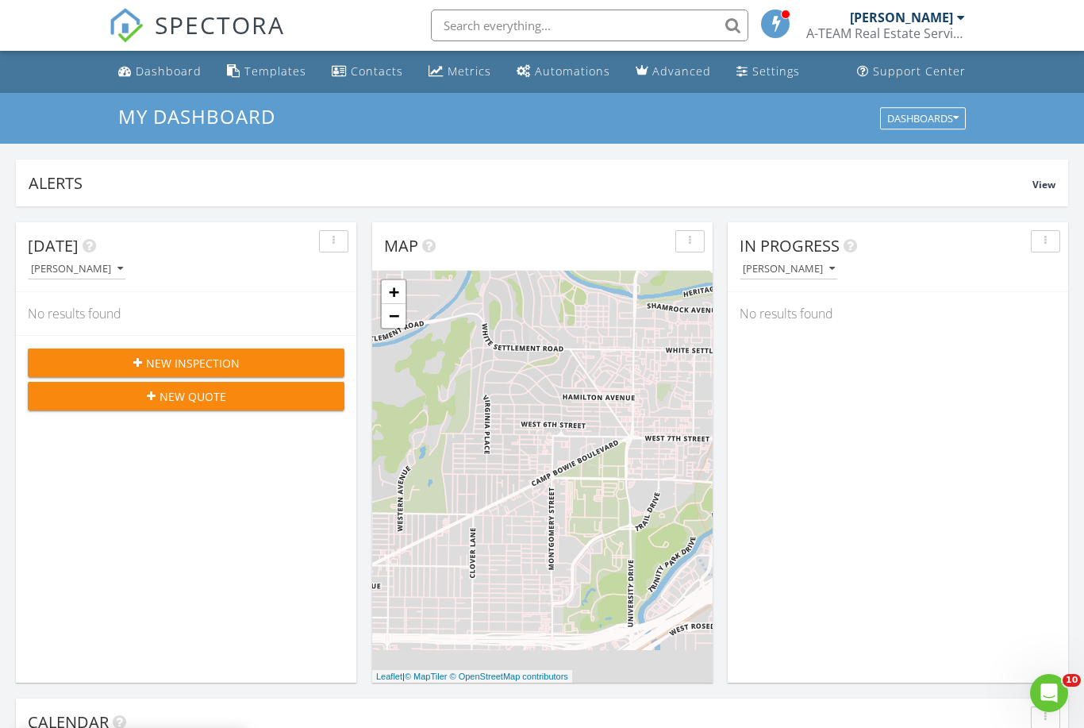
scroll to position [1446, 1085]
click at [297, 363] on div "New Inspection" at bounding box center [185, 363] width 291 height 17
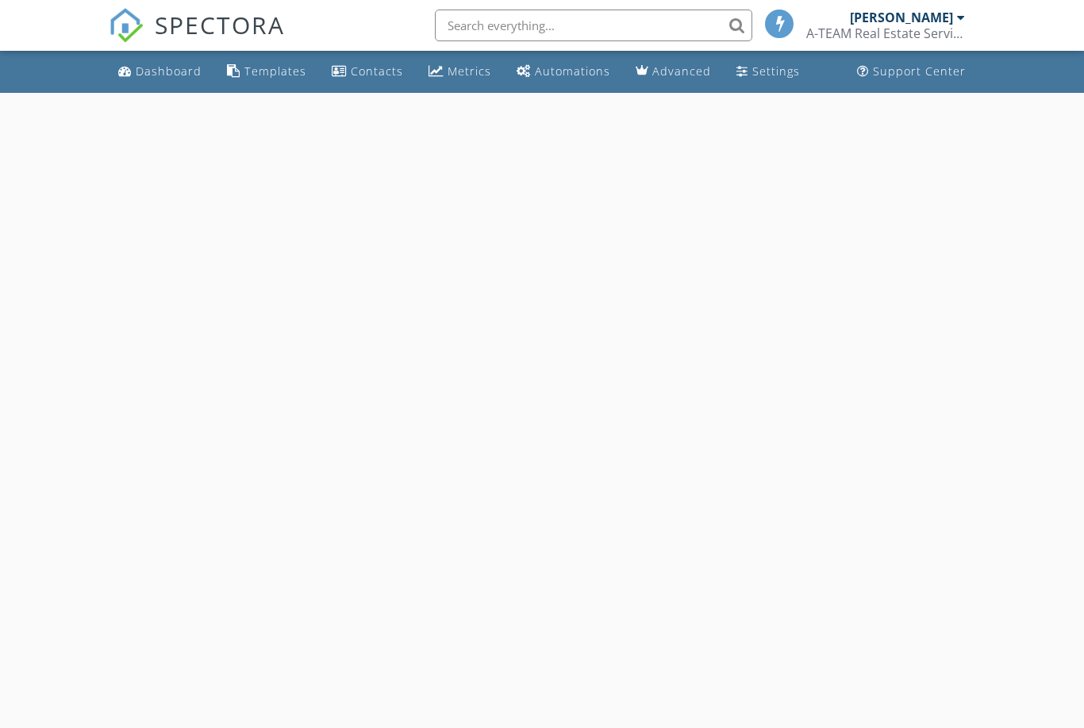
select select "7"
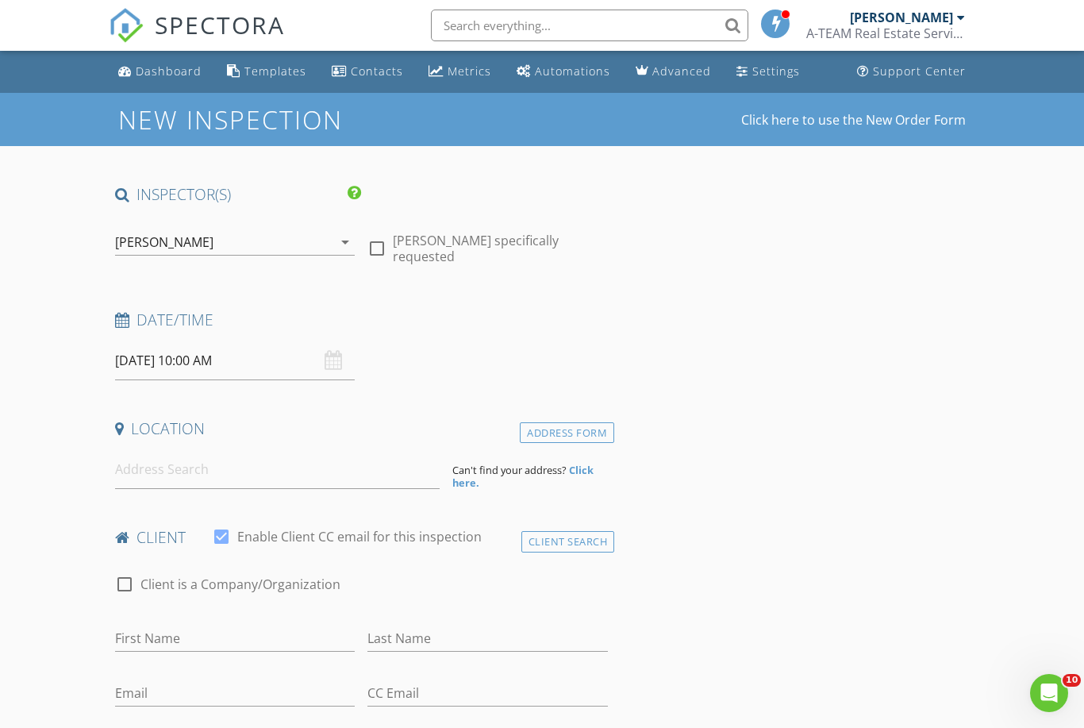
click at [275, 355] on input "[DATE] 10:00 AM" at bounding box center [235, 360] width 241 height 39
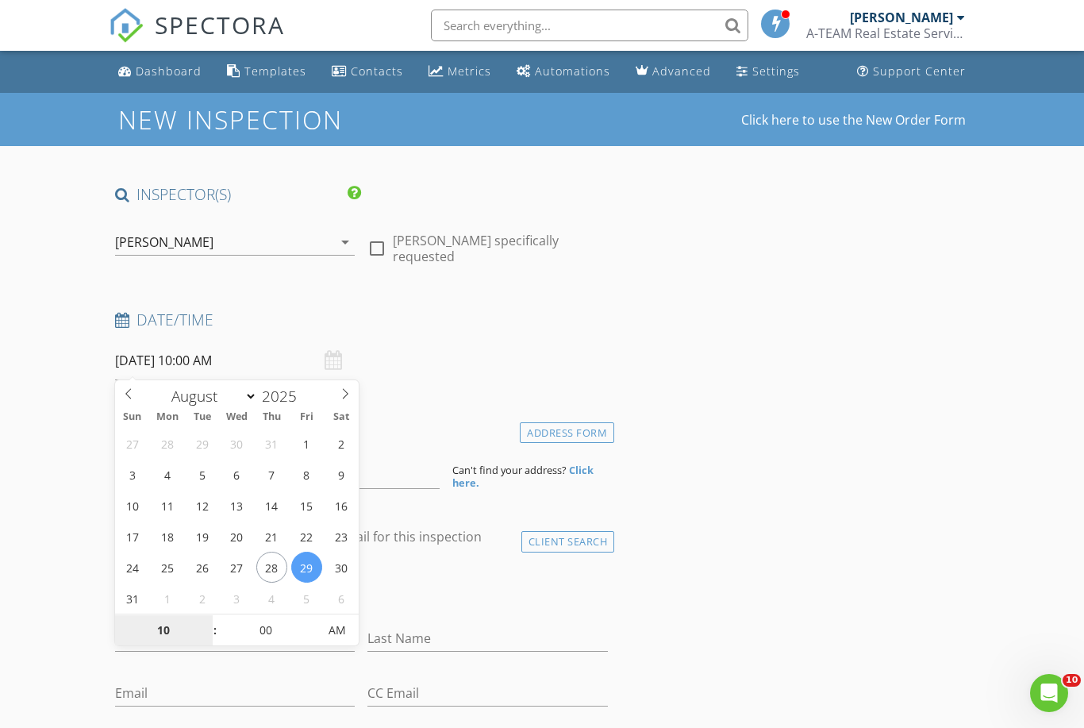
type input "[DATE] 10:00 AM"
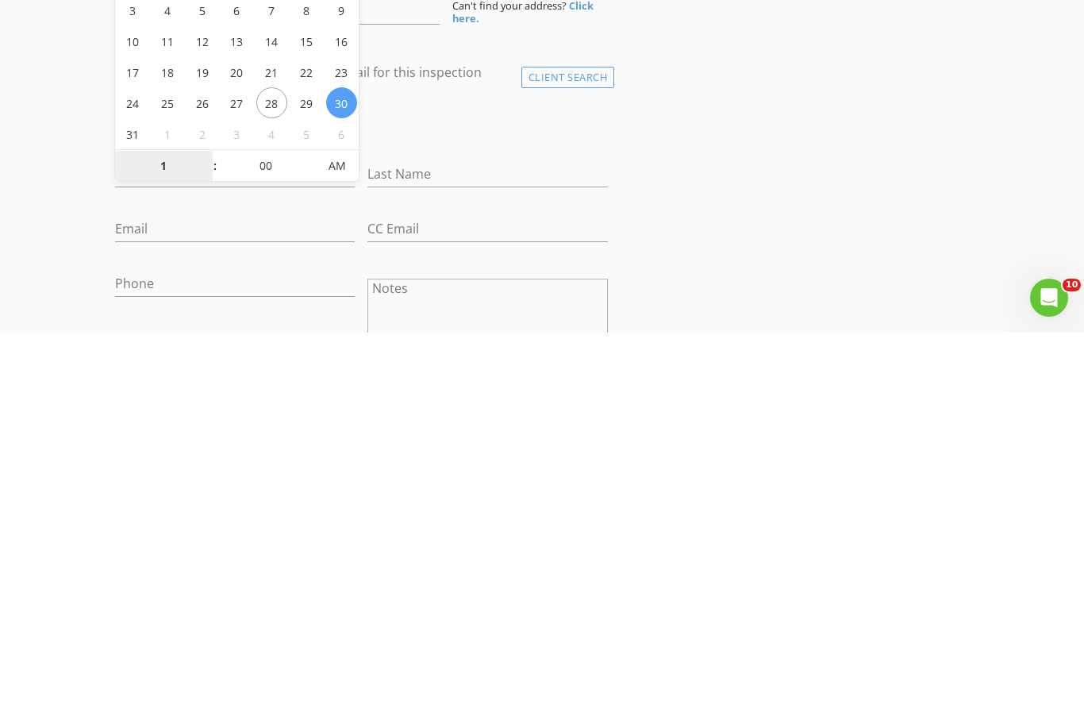
type input "11"
type input "[DATE] 11:00 AM"
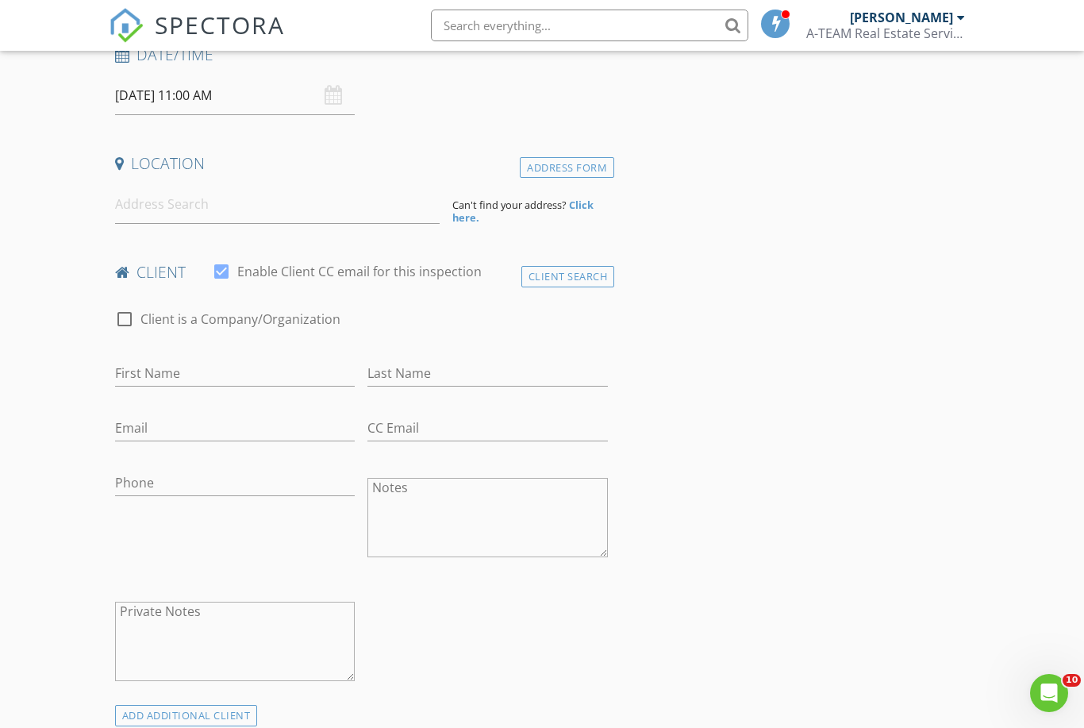
scroll to position [264, 0]
click at [356, 202] on input at bounding box center [277, 205] width 325 height 39
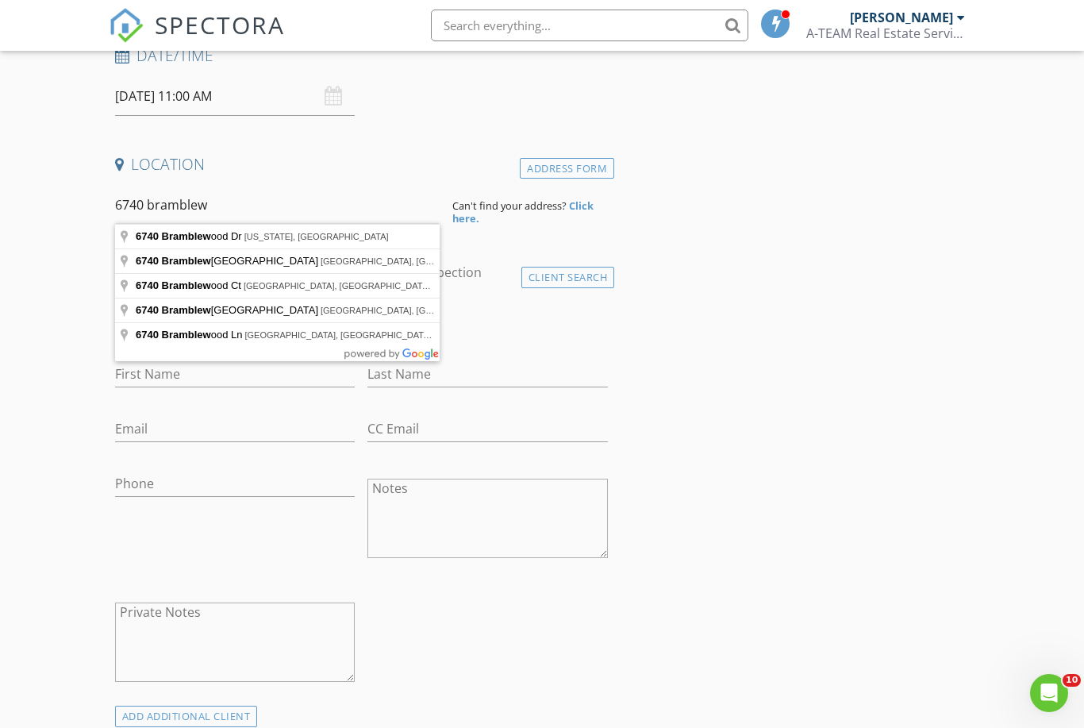
type input "6740 Bramblewood Dr, Texas, USA"
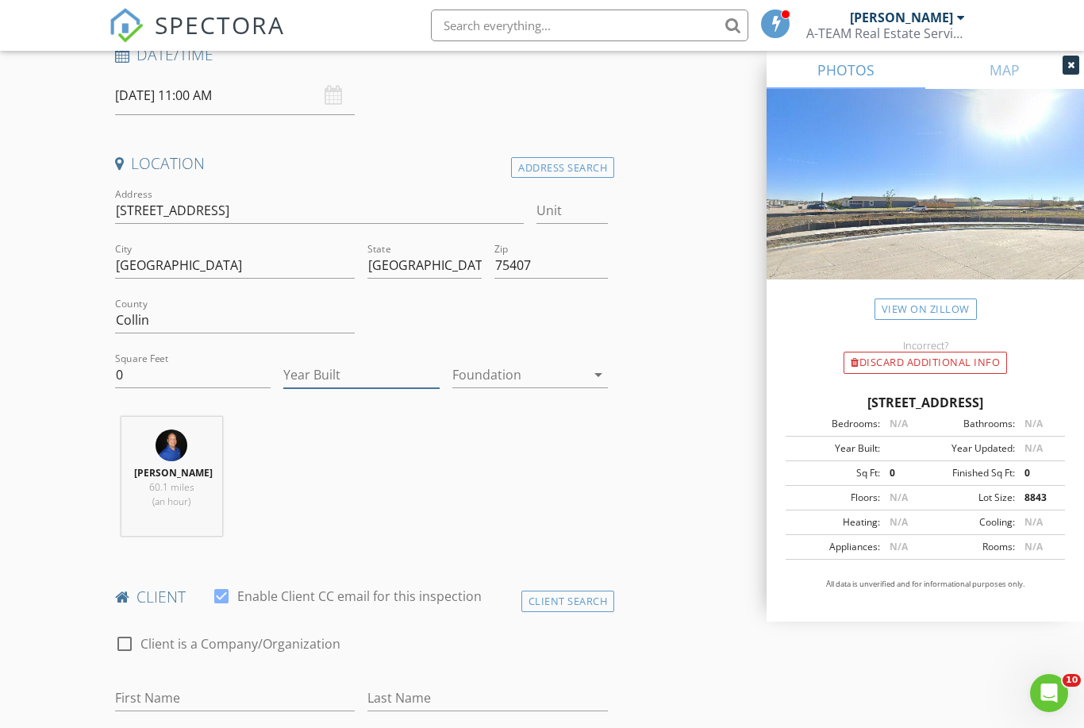
click at [395, 373] on input "Year Built" at bounding box center [361, 375] width 156 height 26
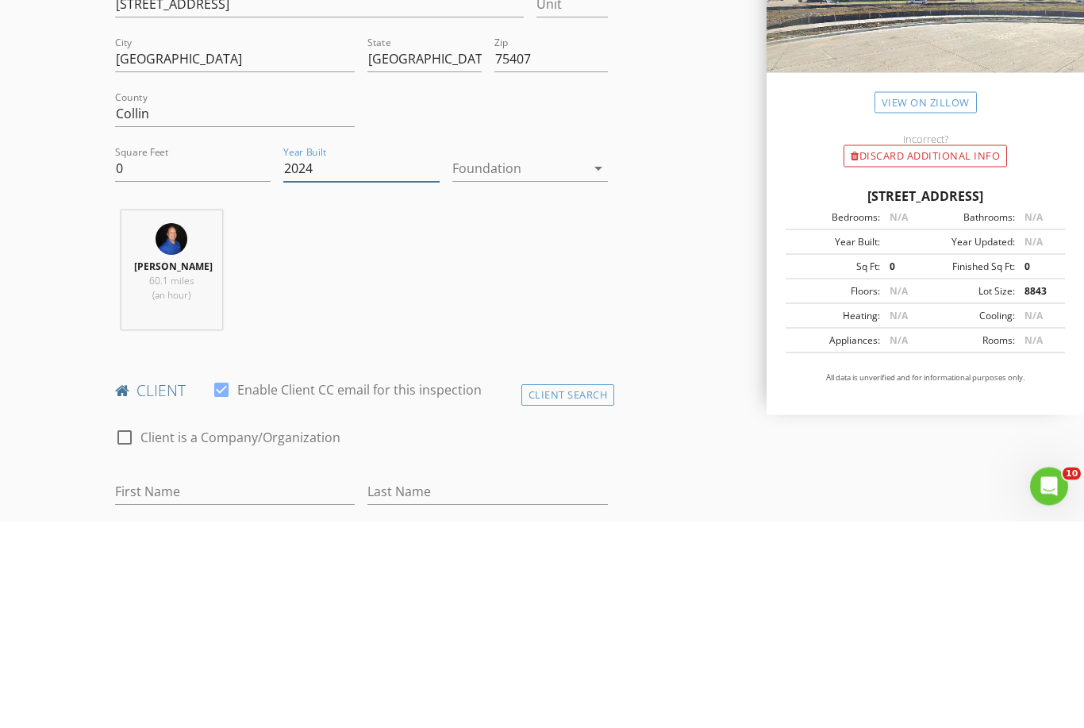
type input "2024"
click at [570, 363] on div at bounding box center [518, 375] width 133 height 25
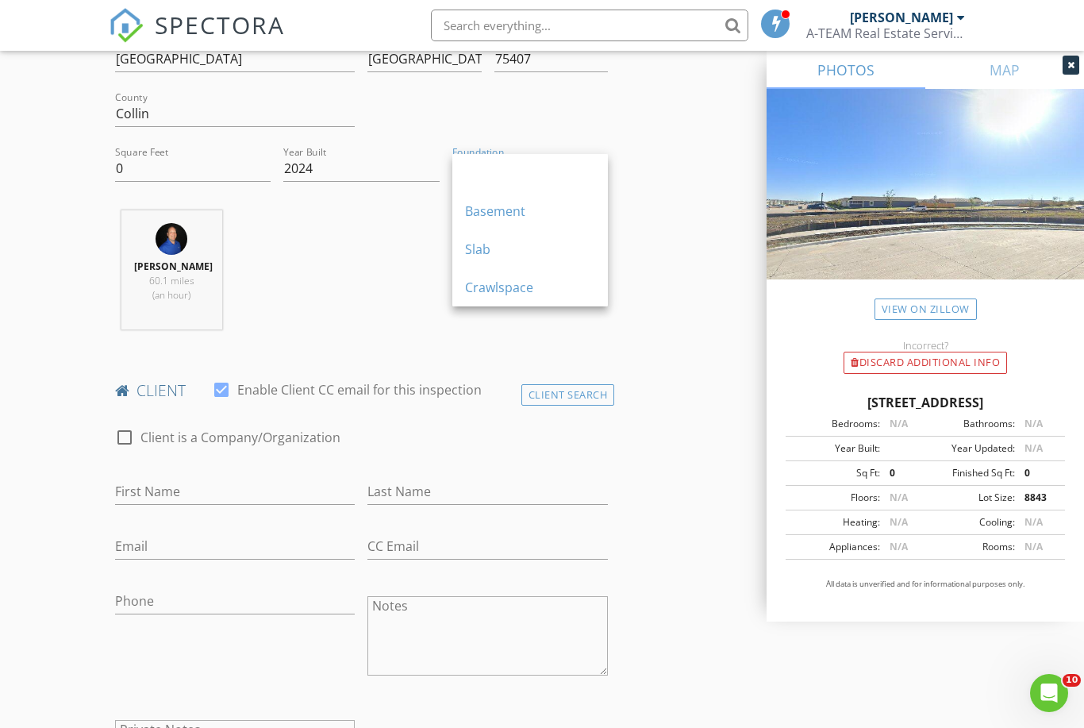
click at [487, 253] on div "Slab" at bounding box center [530, 249] width 130 height 19
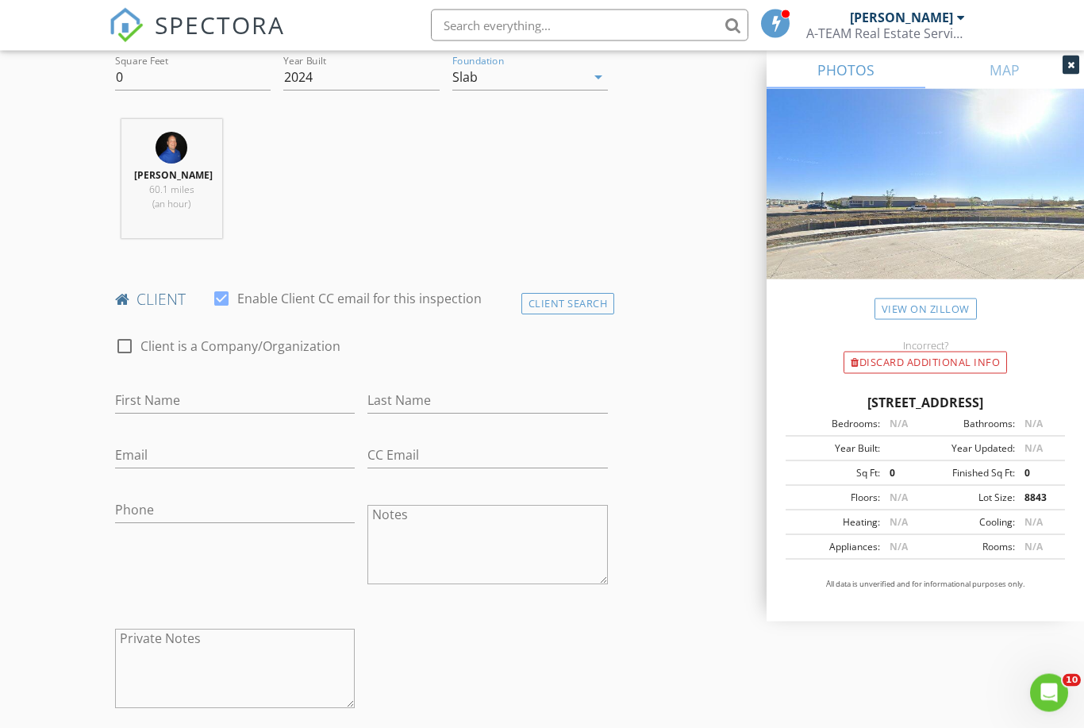
scroll to position [572, 0]
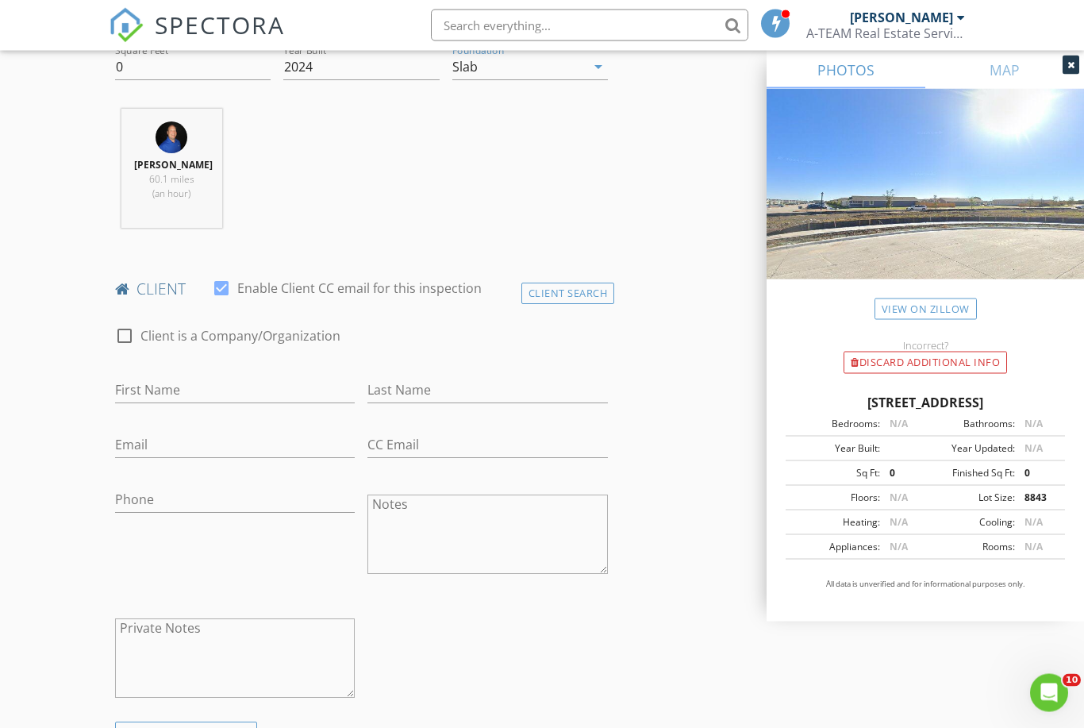
click at [568, 291] on div "Client Search" at bounding box center [569, 293] width 94 height 21
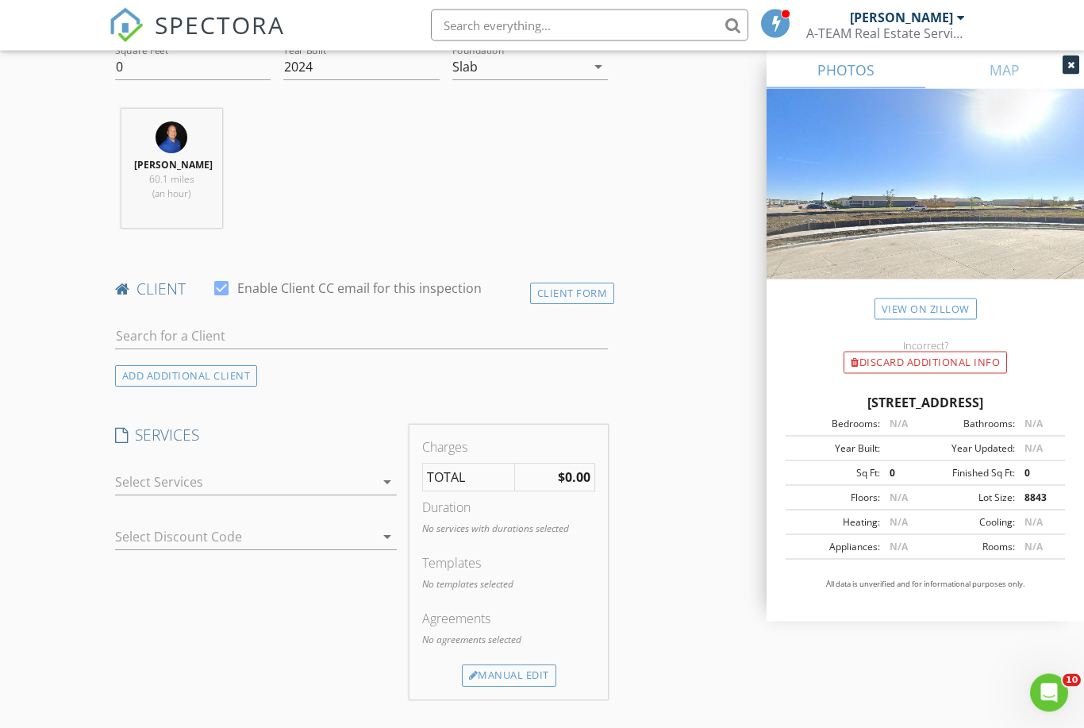
scroll to position [573, 0]
click at [447, 331] on input "text" at bounding box center [361, 336] width 493 height 26
type input "Bebe"
click at [322, 358] on li "Bebe Taye bebe@txluxere.com" at bounding box center [361, 372] width 491 height 44
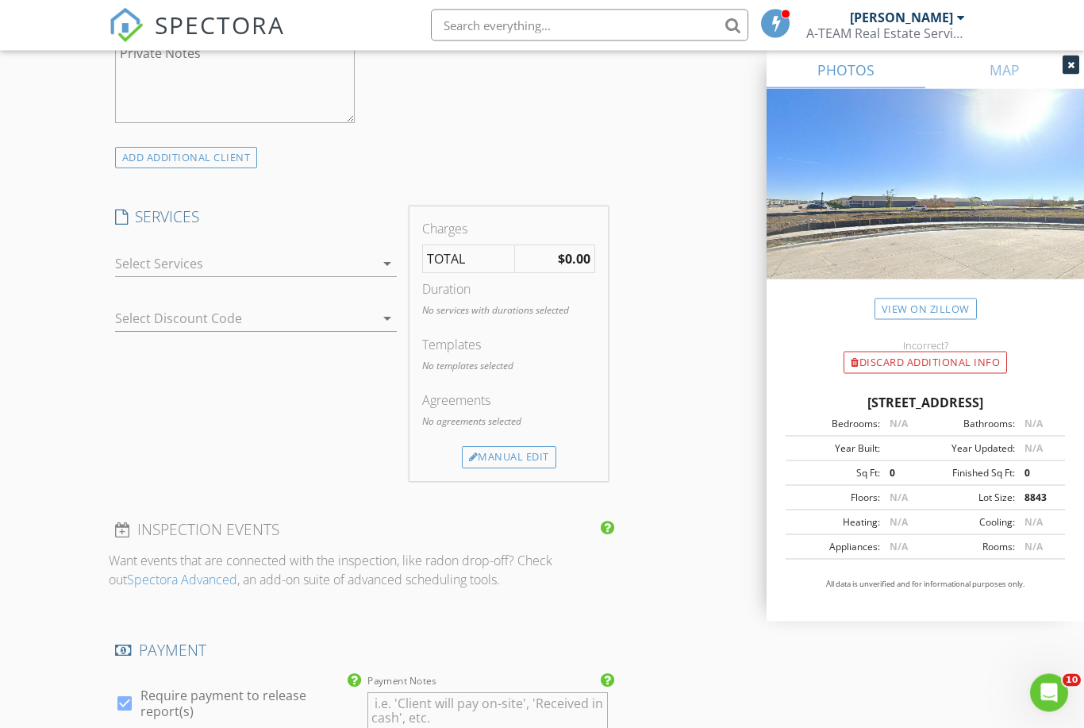
scroll to position [1148, 0]
click at [304, 254] on div at bounding box center [245, 263] width 260 height 25
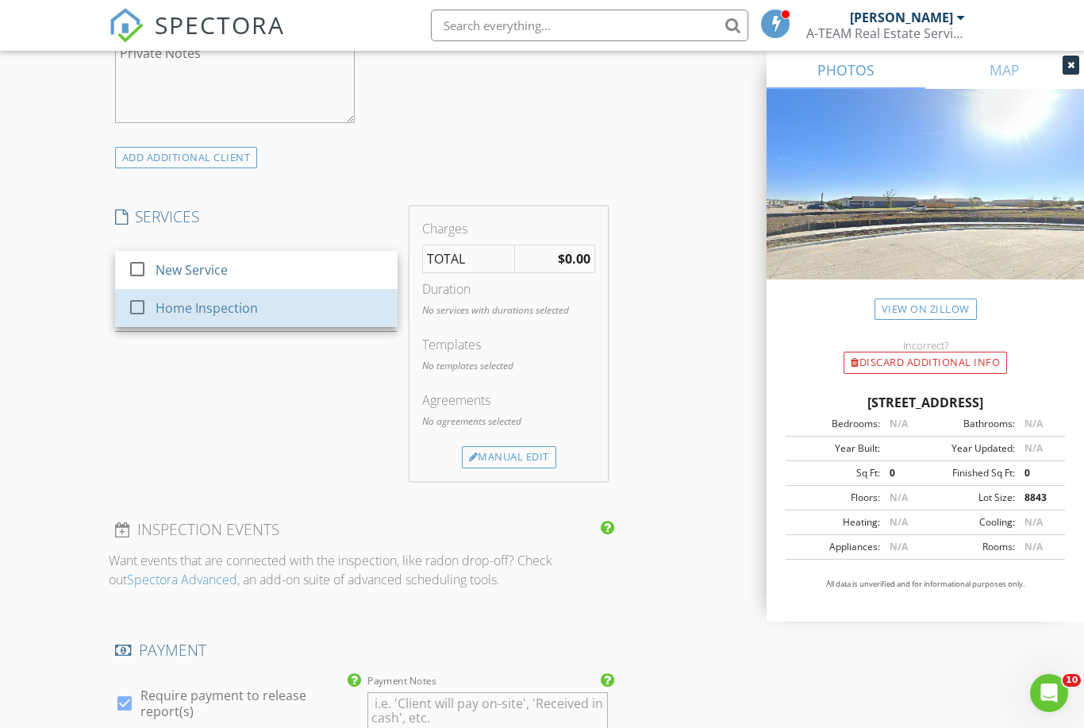
click at [259, 315] on div "Home Inspection" at bounding box center [270, 308] width 229 height 32
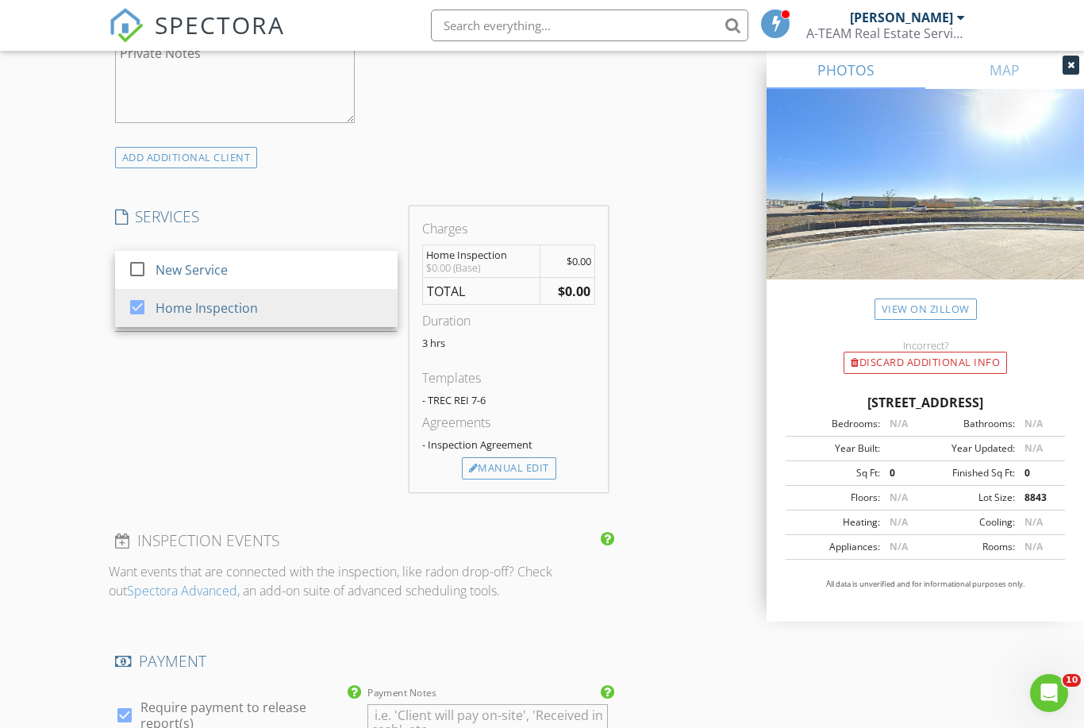
click at [541, 469] on div "Manual Edit" at bounding box center [509, 468] width 94 height 22
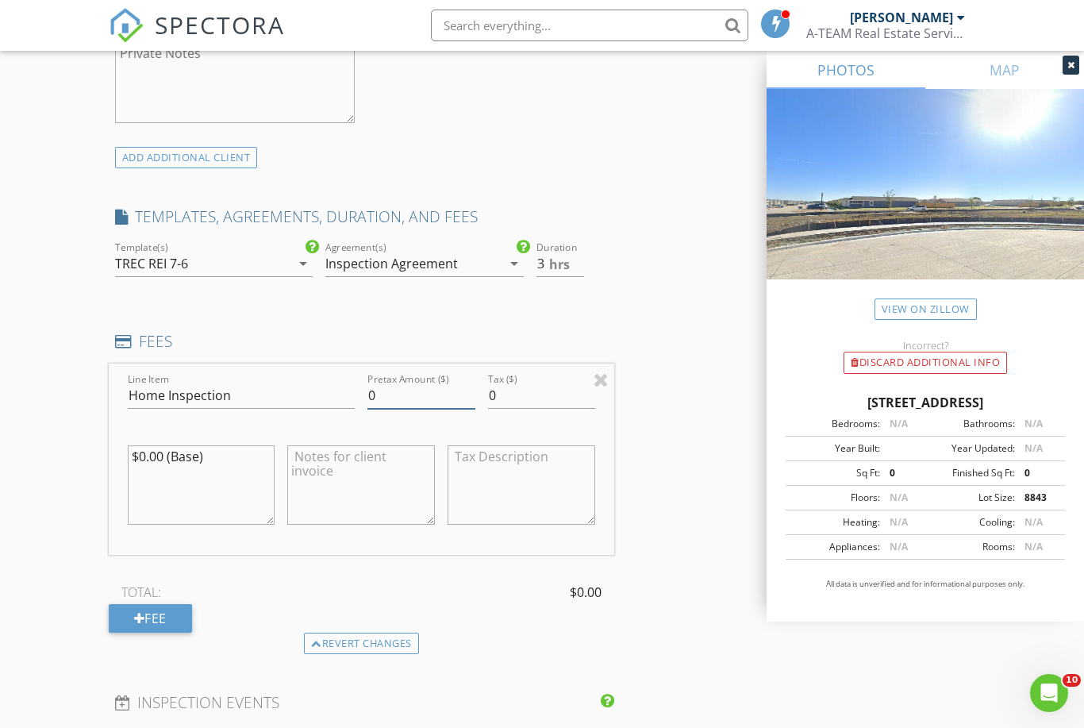
click at [442, 397] on input "0" at bounding box center [421, 396] width 107 height 26
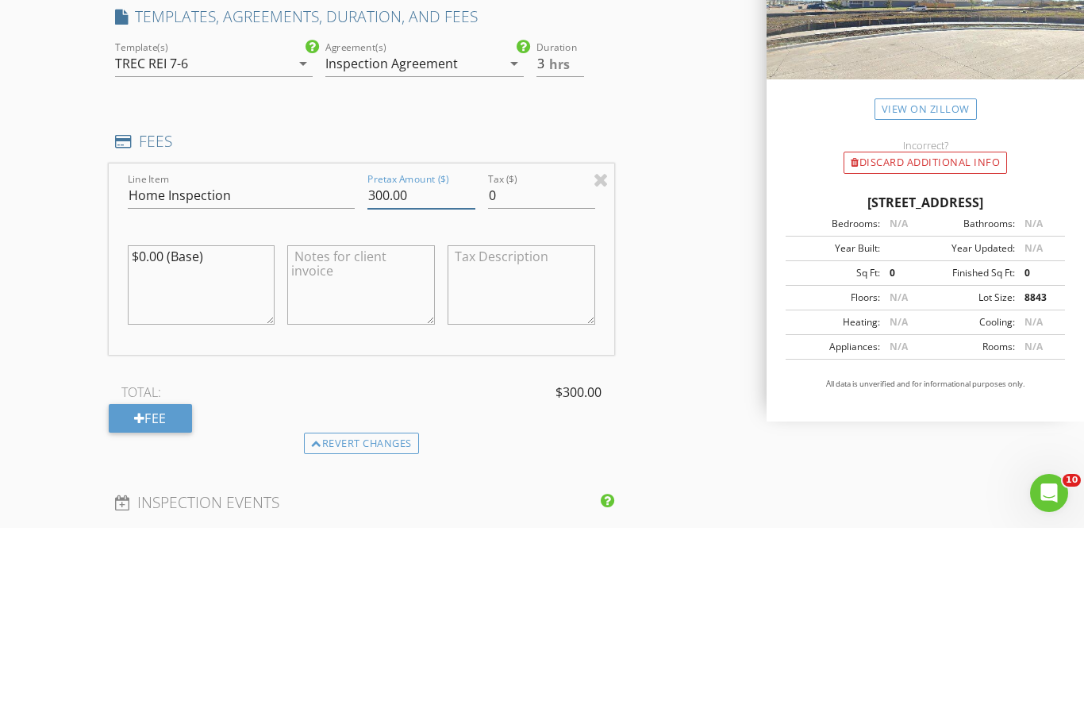
type input "300.00"
click at [695, 314] on div "INSPECTOR(S) check_box Damien Wade PRIMARY Damien Wade arrow_drop_down check_bo…" at bounding box center [543, 513] width 868 height 2954
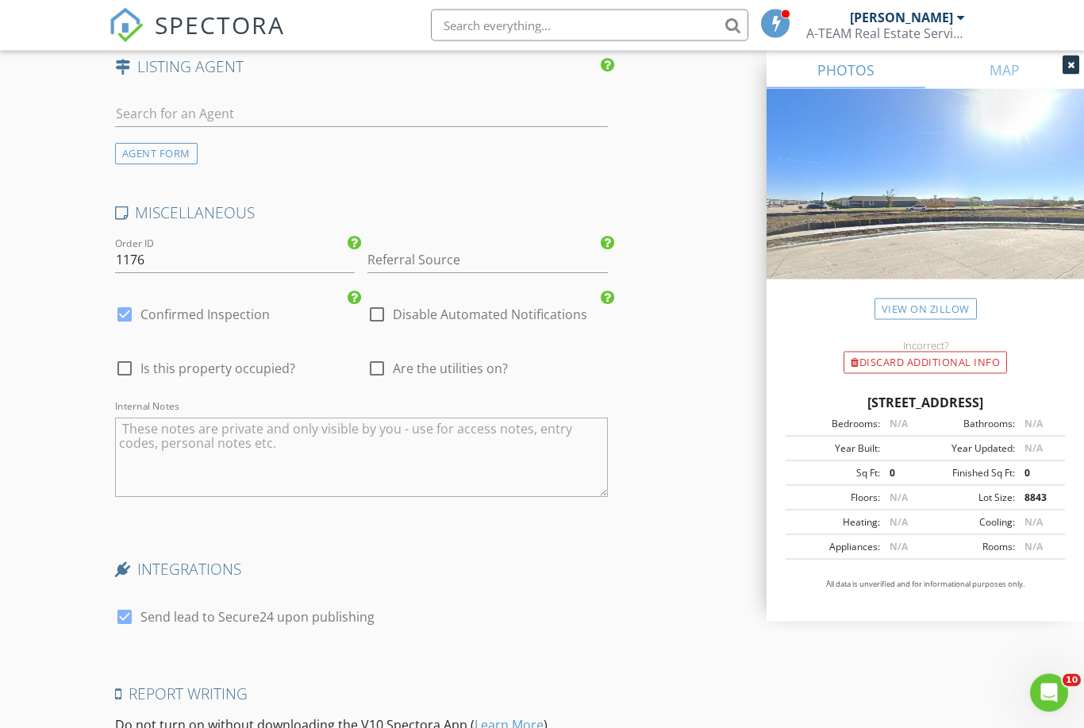
scroll to position [2256, 0]
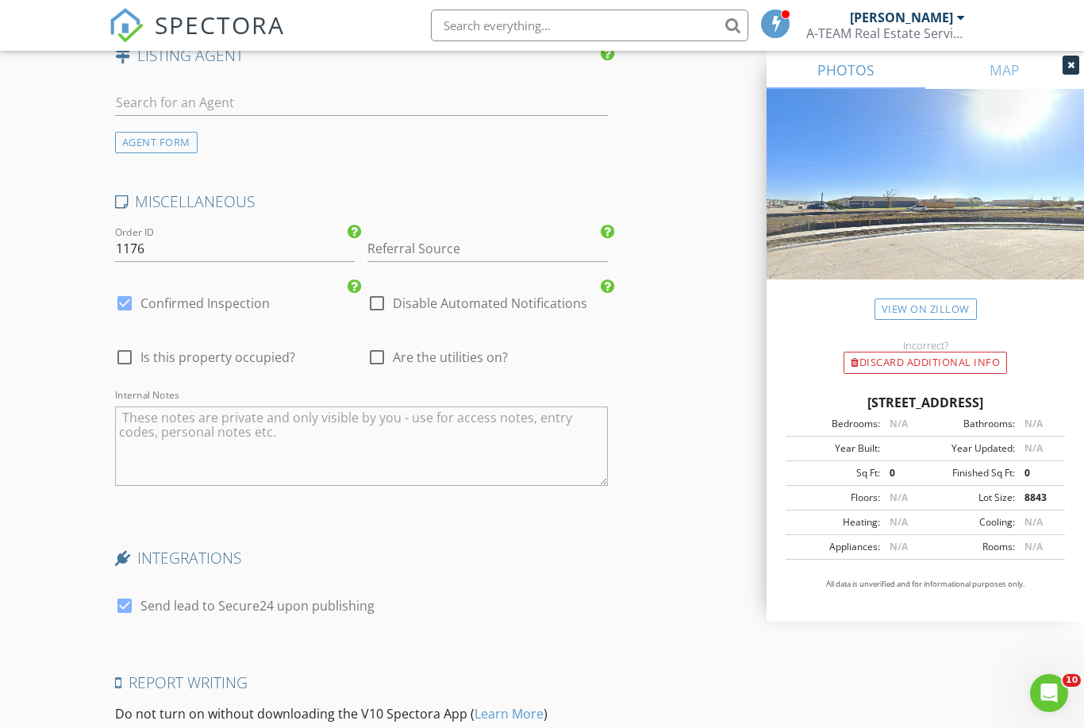
click at [368, 598] on label "Send lead to Secure24 upon publishing" at bounding box center [258, 606] width 234 height 16
checkbox input "false"
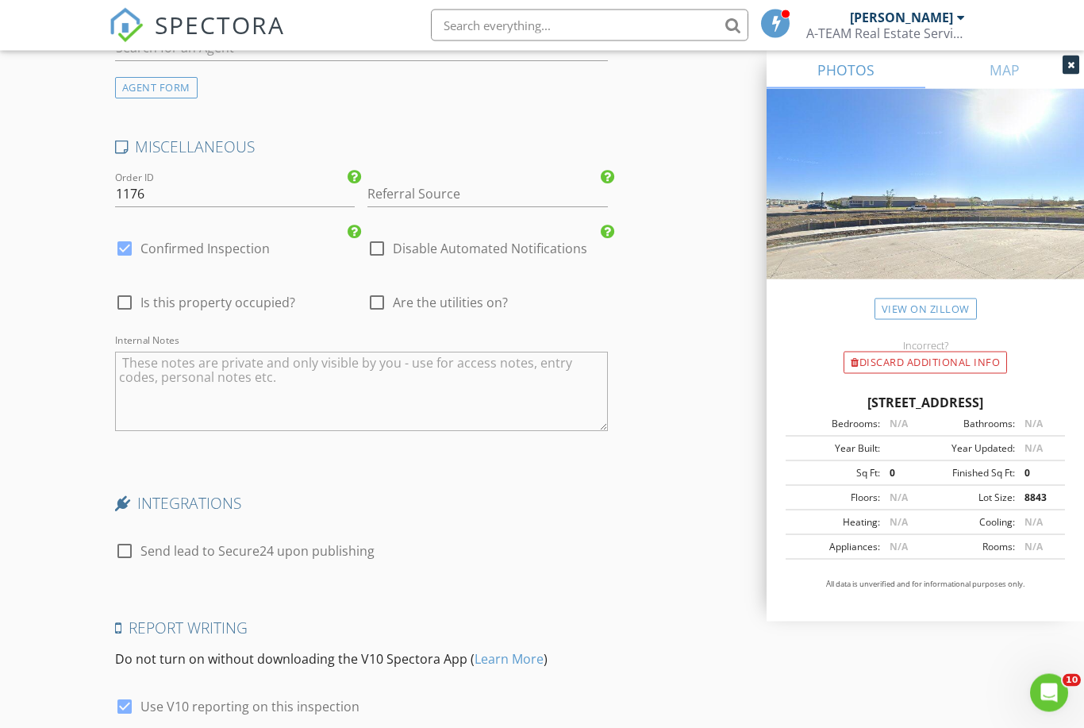
scroll to position [2390, 0]
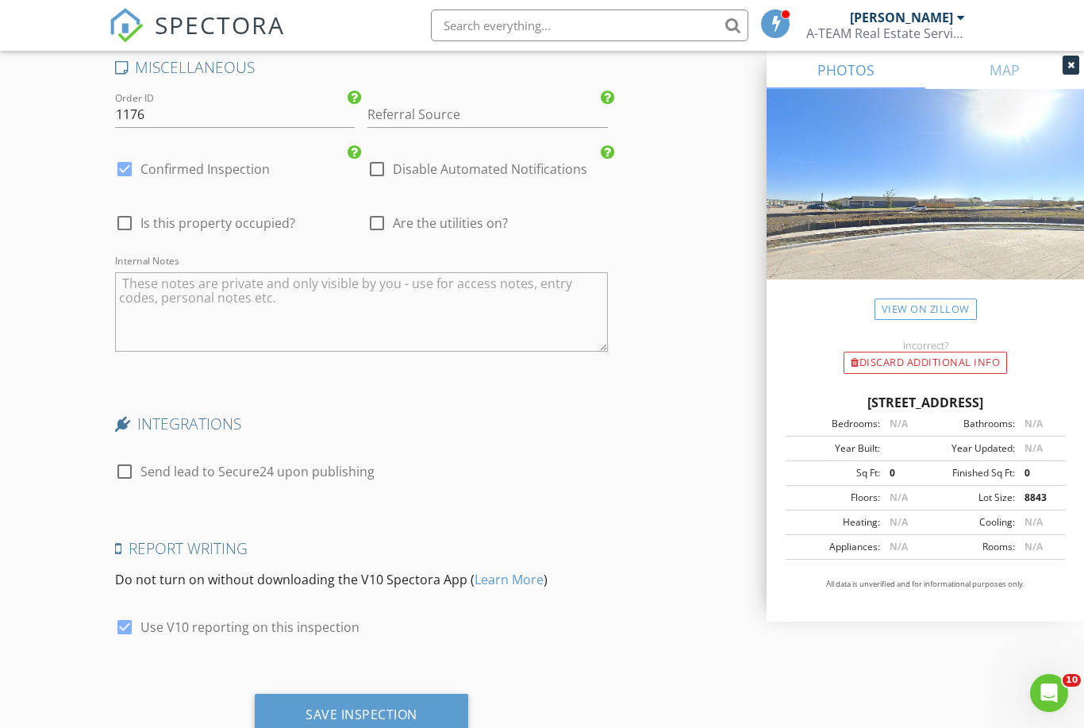
click at [415, 707] on div "Save Inspection" at bounding box center [362, 715] width 112 height 16
